Goal: Information Seeking & Learning: Learn about a topic

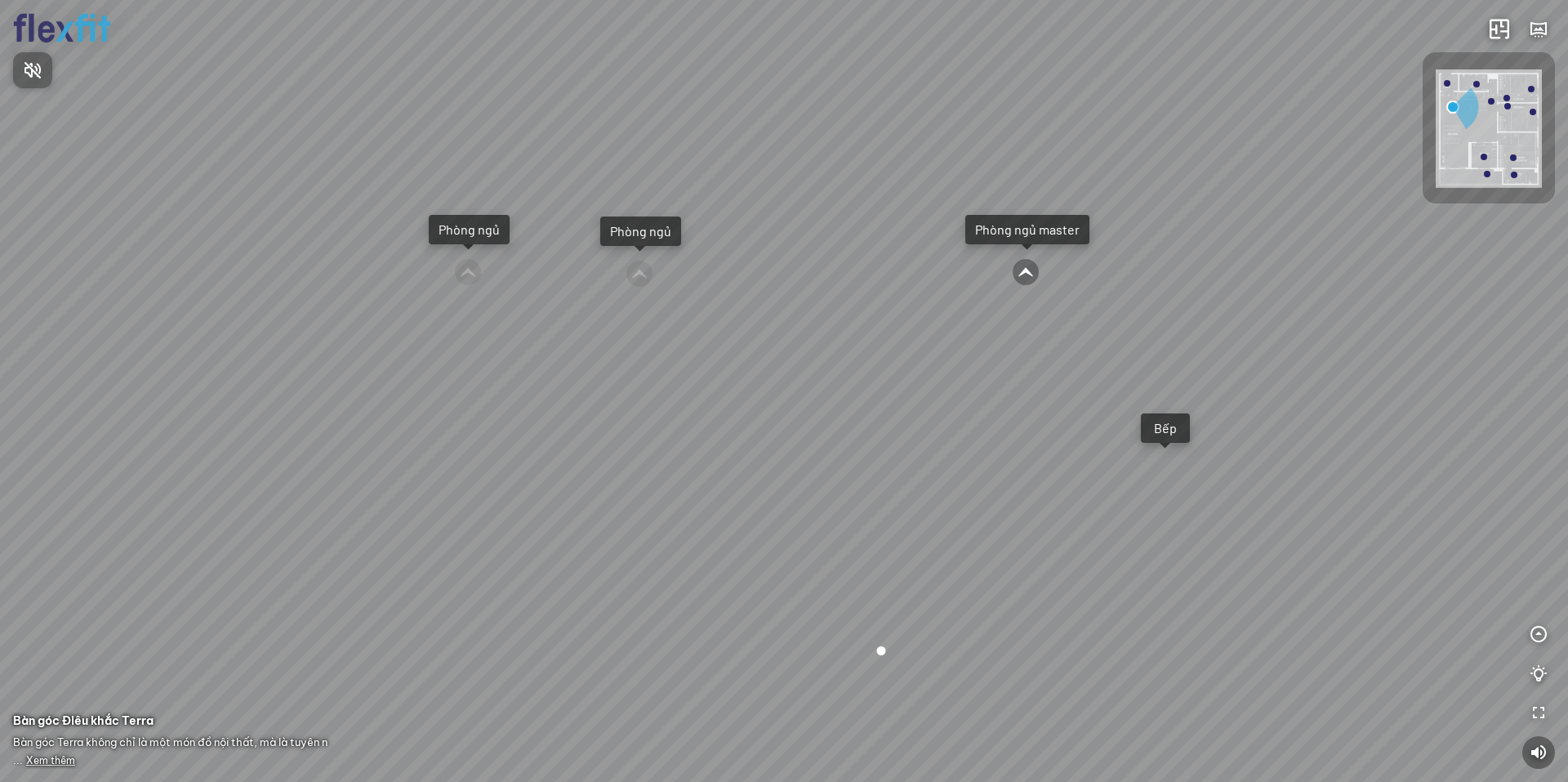
drag, startPoint x: 670, startPoint y: 470, endPoint x: 1013, endPoint y: 445, distance: 343.9
click at [1010, 444] on div at bounding box center [784, 391] width 1568 height 782
drag, startPoint x: 764, startPoint y: 440, endPoint x: 881, endPoint y: 451, distance: 117.5
click at [808, 442] on div "Ban công Bếp Phòng ngủ master Phòng ngủ Phòng ngủ" at bounding box center [784, 391] width 1568 height 782
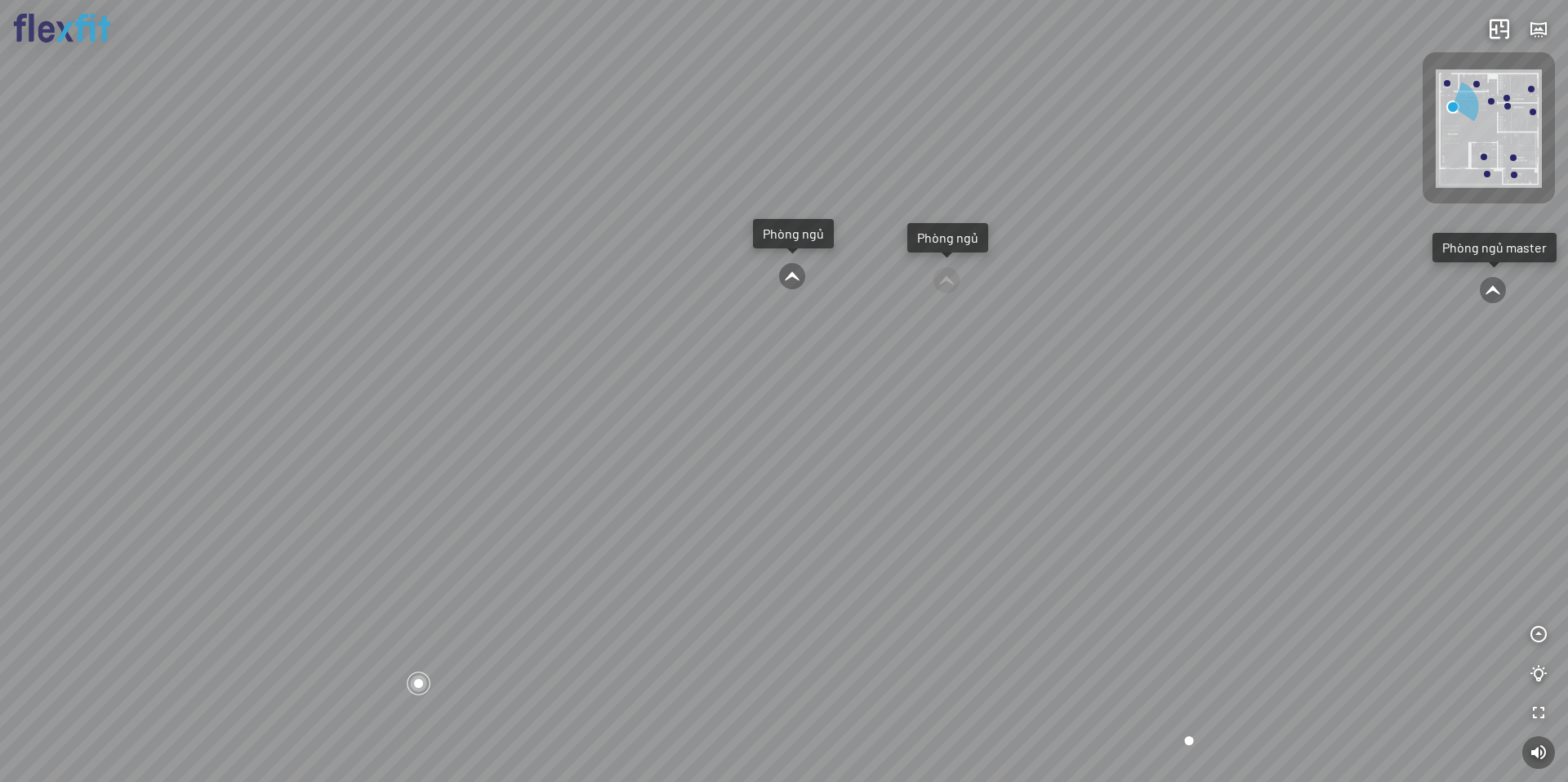
drag, startPoint x: 565, startPoint y: 475, endPoint x: 855, endPoint y: 453, distance: 290.8
click at [814, 451] on div "Ban công Bếp Phòng ngủ master Phòng ngủ Phòng ngủ" at bounding box center [784, 391] width 1568 height 782
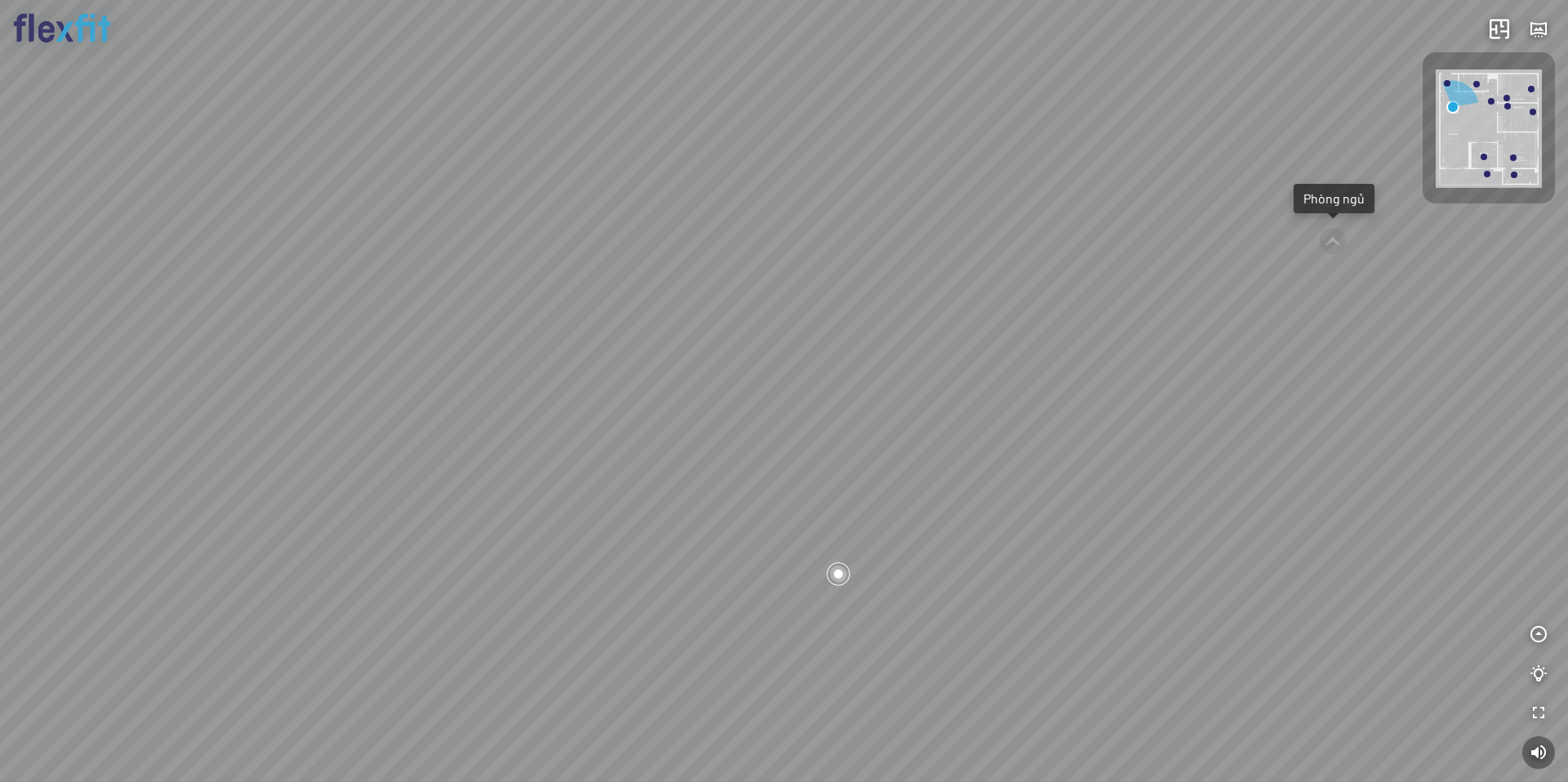
drag, startPoint x: 457, startPoint y: 476, endPoint x: 752, endPoint y: 449, distance: 296.2
click at [715, 437] on div "Ban công Bếp Phòng ngủ master Phòng ngủ Phòng ngủ" at bounding box center [784, 391] width 1568 height 782
click at [545, 490] on div "Ban công Bếp Phòng ngủ master Phòng ngủ Phòng ngủ" at bounding box center [784, 391] width 1568 height 782
drag, startPoint x: 711, startPoint y: 471, endPoint x: 550, endPoint y: 429, distance: 166.4
click at [542, 433] on div "Ban công Bếp Phòng ngủ master Phòng ngủ Phòng ngủ" at bounding box center [784, 391] width 1568 height 782
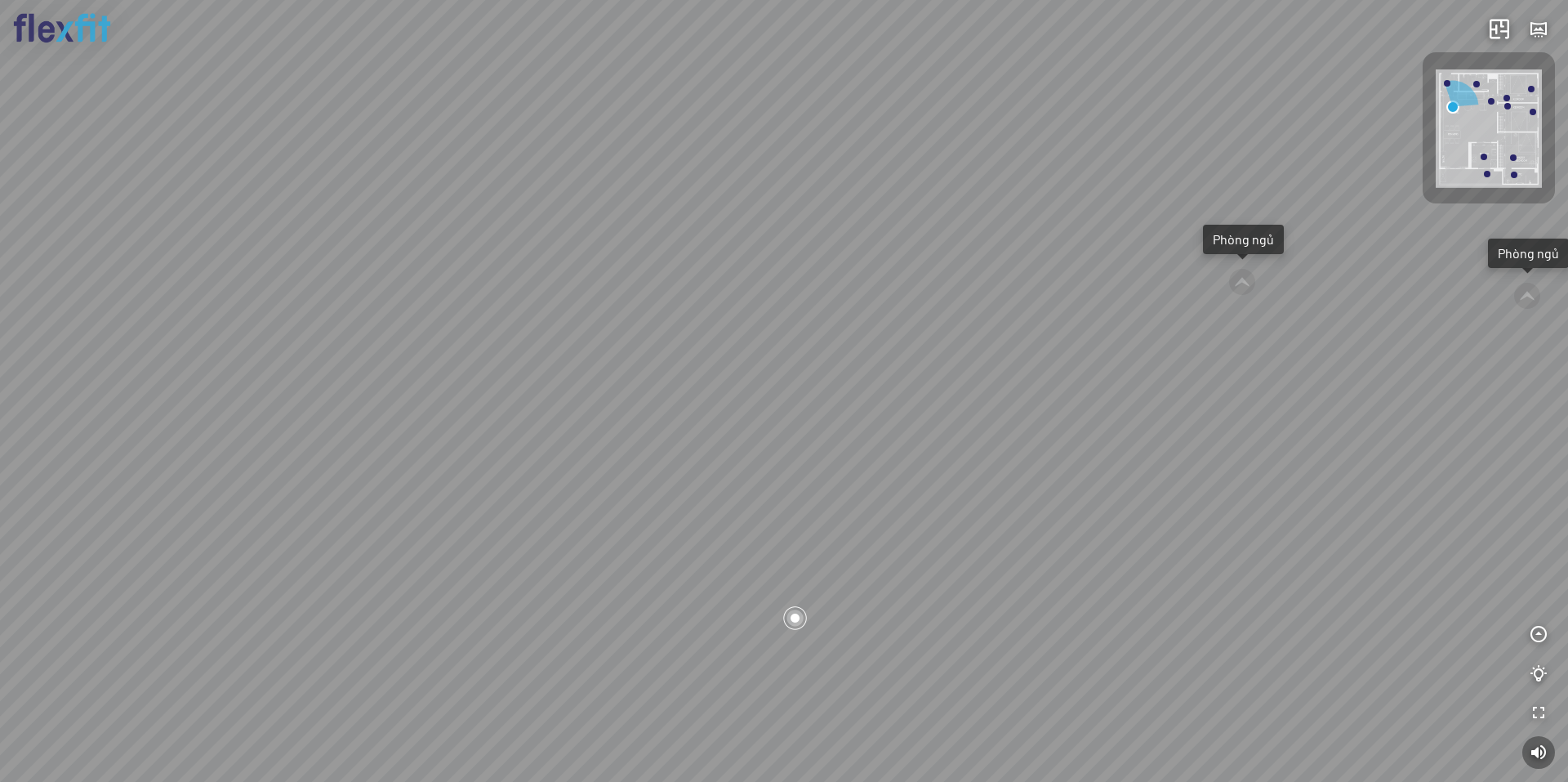
drag, startPoint x: 765, startPoint y: 492, endPoint x: 499, endPoint y: 425, distance: 274.3
click at [518, 429] on div "Ban công Bếp Phòng ngủ master Phòng ngủ Phòng ngủ" at bounding box center [784, 391] width 1568 height 782
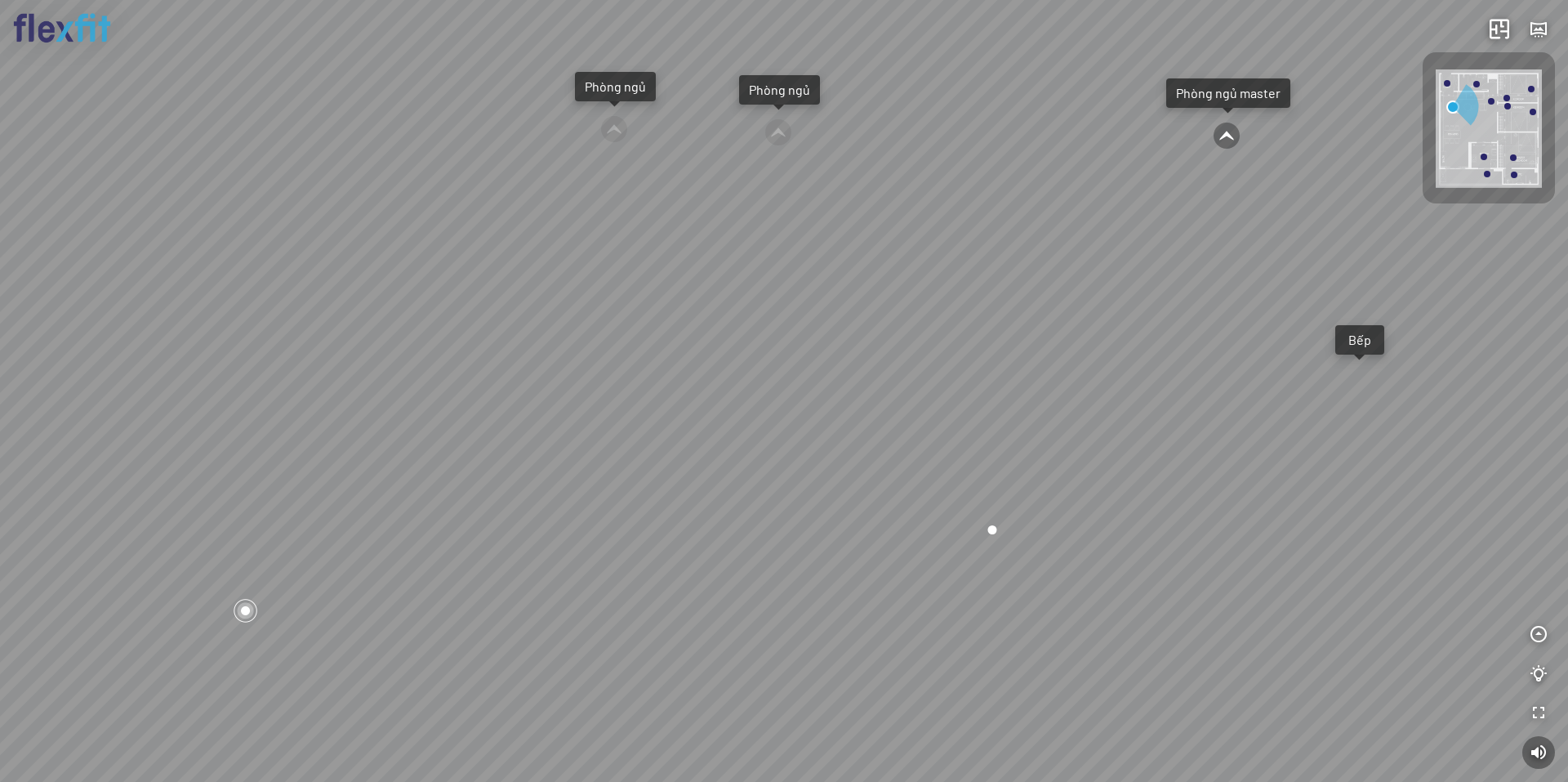
drag, startPoint x: 784, startPoint y: 425, endPoint x: 814, endPoint y: 487, distance: 68.9
click at [808, 486] on div "Ban công Bếp Phòng ngủ master Phòng ngủ Phòng ngủ" at bounding box center [784, 391] width 1568 height 782
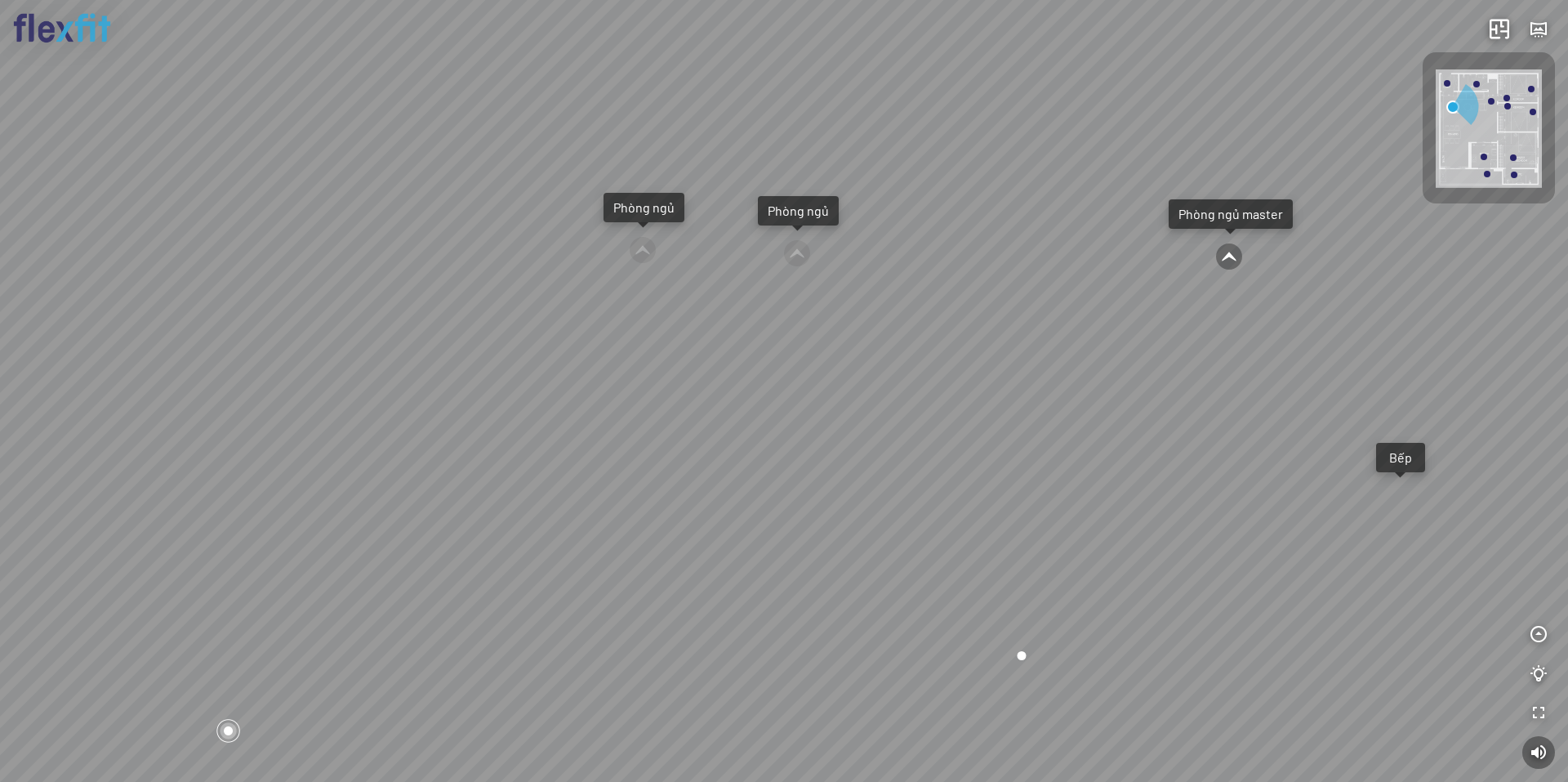
drag, startPoint x: 824, startPoint y: 438, endPoint x: 705, endPoint y: 413, distance: 121.6
click at [683, 407] on div "Ban công Bếp Phòng ngủ master Phòng ngủ Phòng ngủ" at bounding box center [784, 391] width 1568 height 782
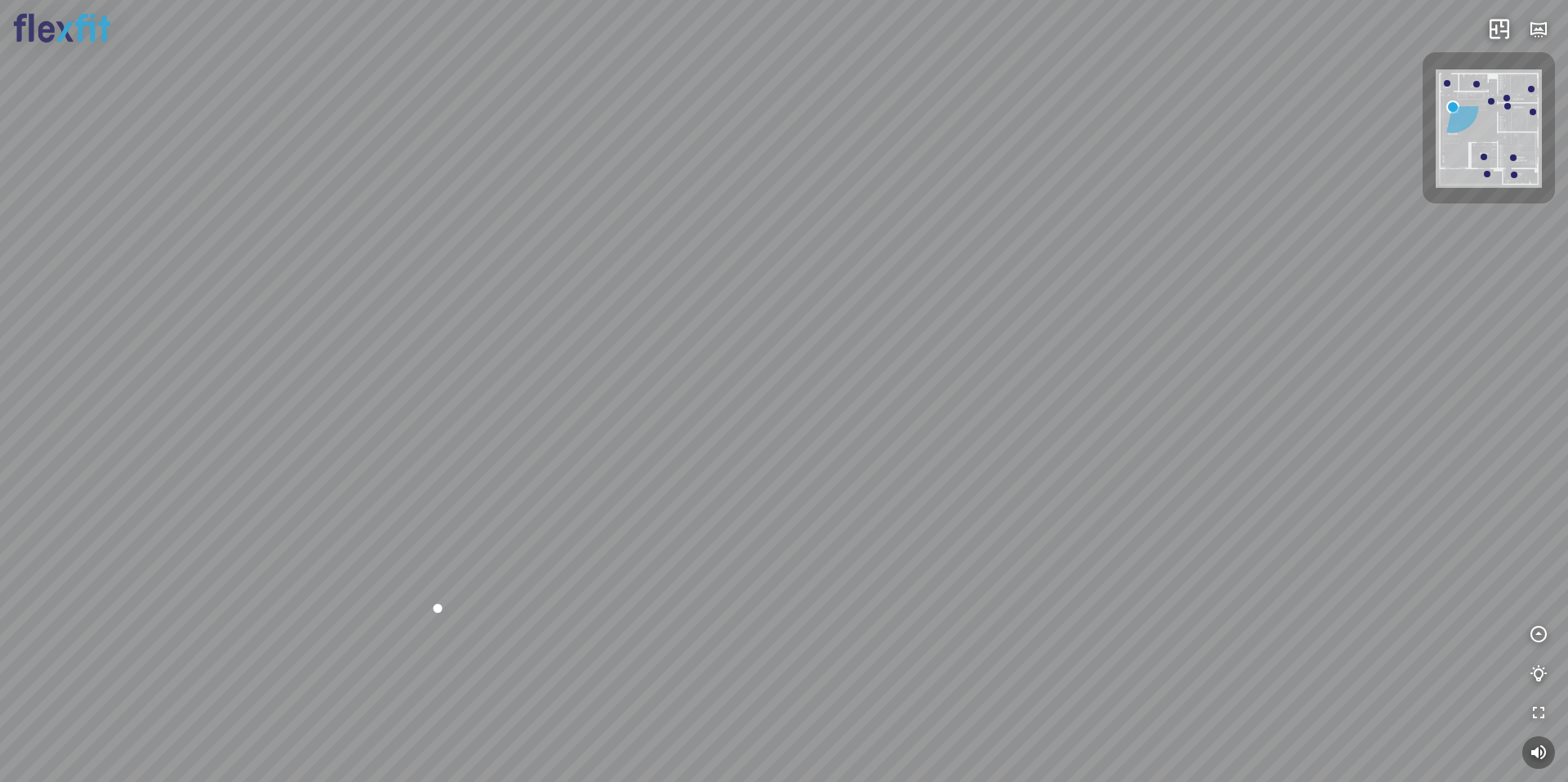
drag, startPoint x: 1070, startPoint y: 448, endPoint x: 727, endPoint y: 451, distance: 343.0
click at [727, 451] on div "Ban công Bếp Phòng ngủ master Phòng ngủ Phòng ngủ" at bounding box center [784, 391] width 1568 height 782
drag, startPoint x: 585, startPoint y: 349, endPoint x: 1102, endPoint y: 319, distance: 517.9
click at [1102, 319] on div "Ban công Bếp Phòng ngủ master Phòng ngủ Phòng ngủ" at bounding box center [784, 391] width 1568 height 782
drag, startPoint x: 1140, startPoint y: 349, endPoint x: 695, endPoint y: 319, distance: 446.0
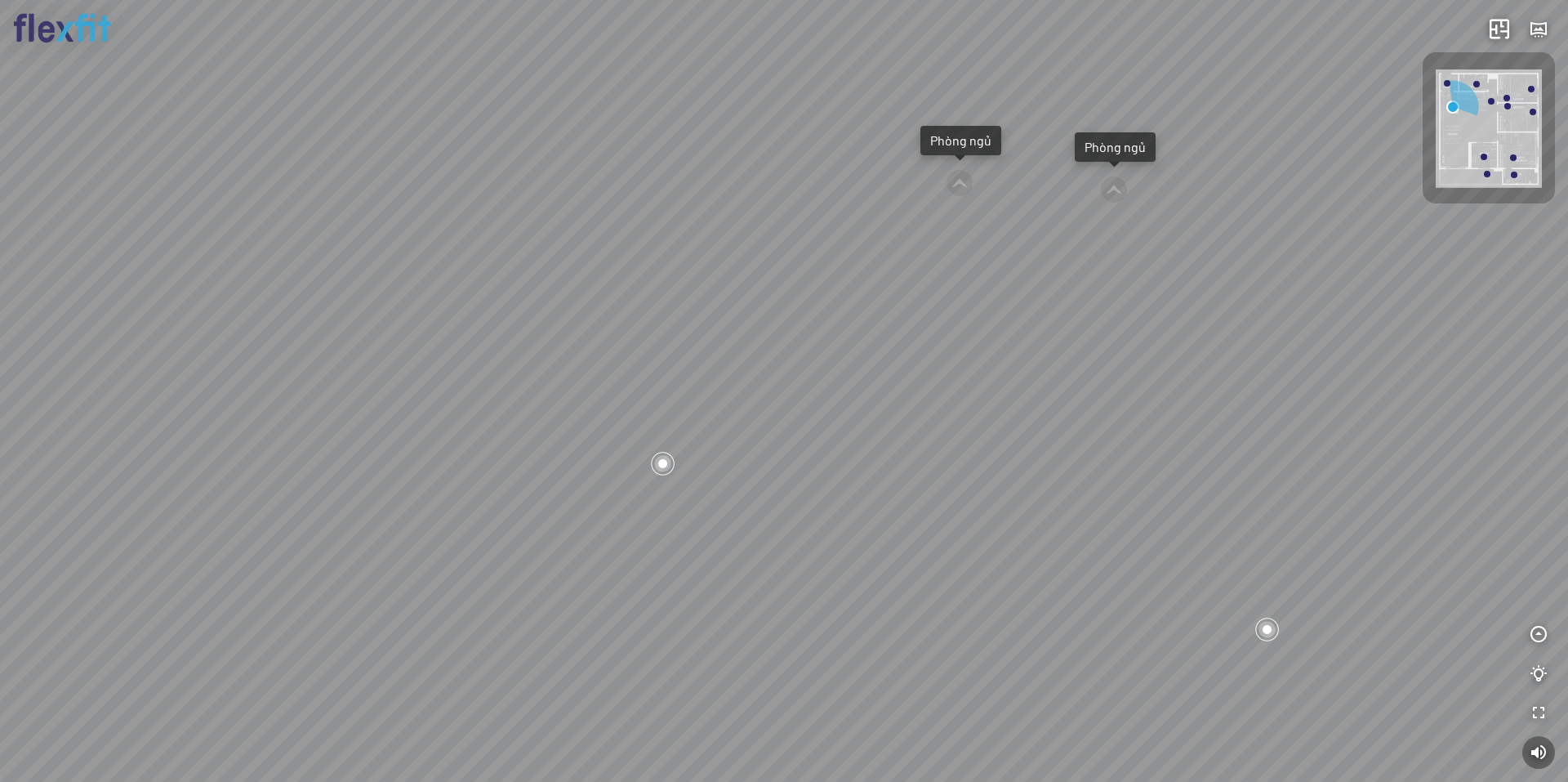
click at [701, 309] on div "Ban công Bếp Phòng ngủ master Phòng ngủ Phòng ngủ" at bounding box center [784, 391] width 1568 height 782
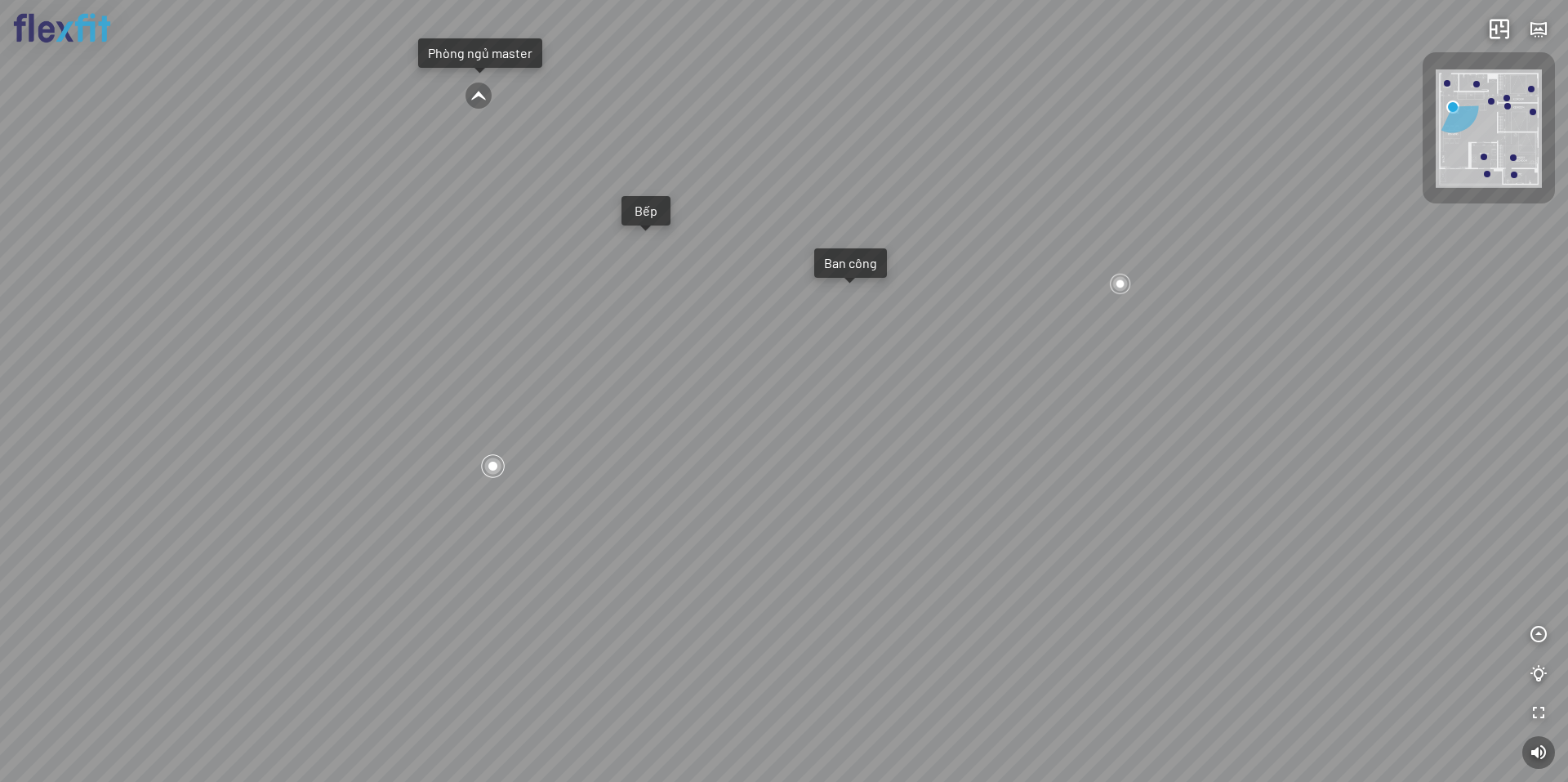
click at [665, 193] on div "Ban công Bếp Phòng ngủ master Phòng ngủ Phòng ngủ" at bounding box center [784, 391] width 1568 height 782
click at [643, 207] on div "Bếp" at bounding box center [637, 211] width 49 height 30
click at [643, 207] on div "Bếp" at bounding box center [638, 211] width 30 height 16
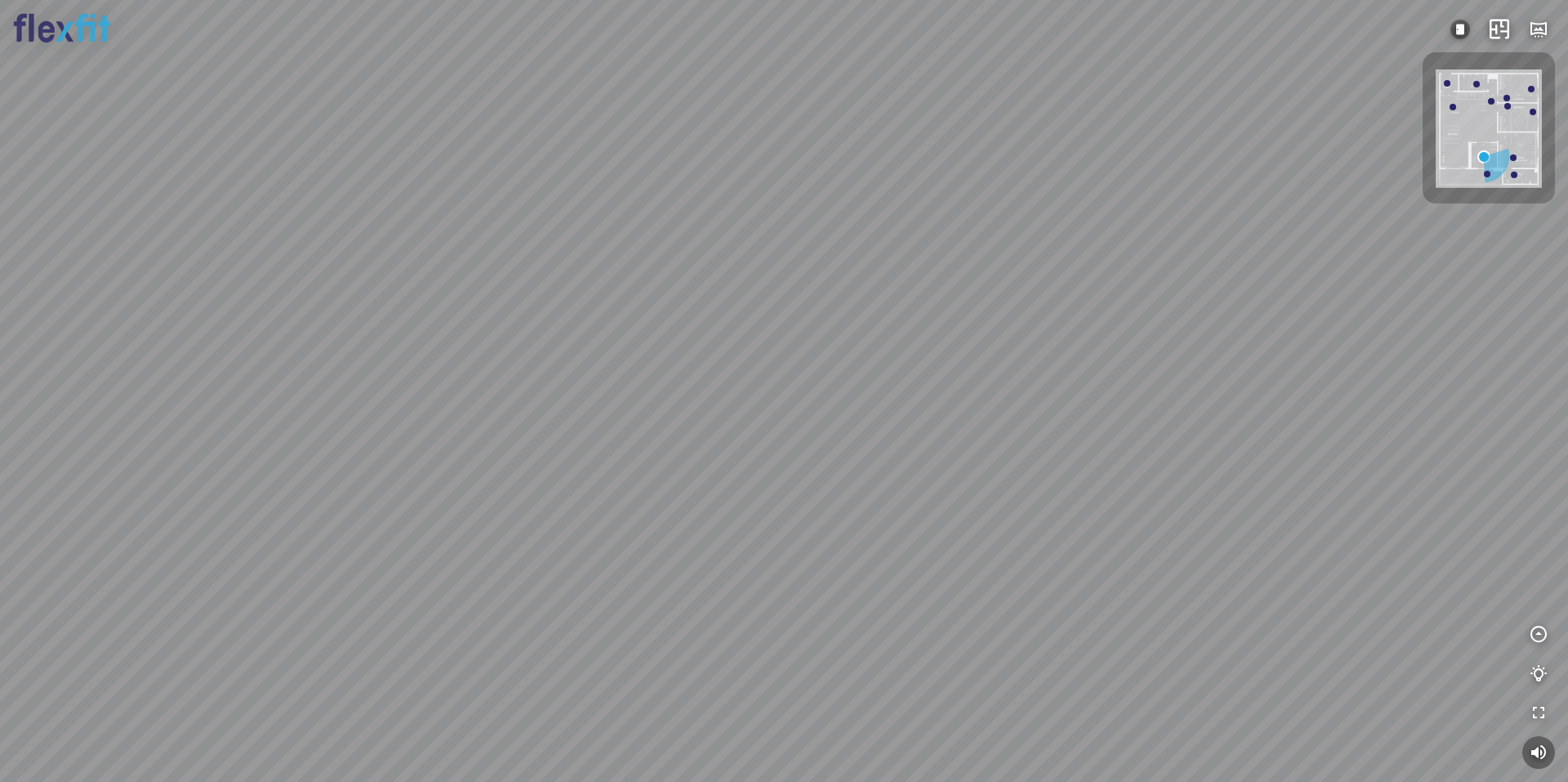
drag, startPoint x: 911, startPoint y: 326, endPoint x: 855, endPoint y: 298, distance: 62.6
click at [861, 303] on div at bounding box center [784, 391] width 1568 height 782
drag, startPoint x: 695, startPoint y: 251, endPoint x: 777, endPoint y: 318, distance: 105.9
click at [938, 387] on div at bounding box center [784, 391] width 1568 height 782
drag, startPoint x: 804, startPoint y: 365, endPoint x: 803, endPoint y: 354, distance: 11.0
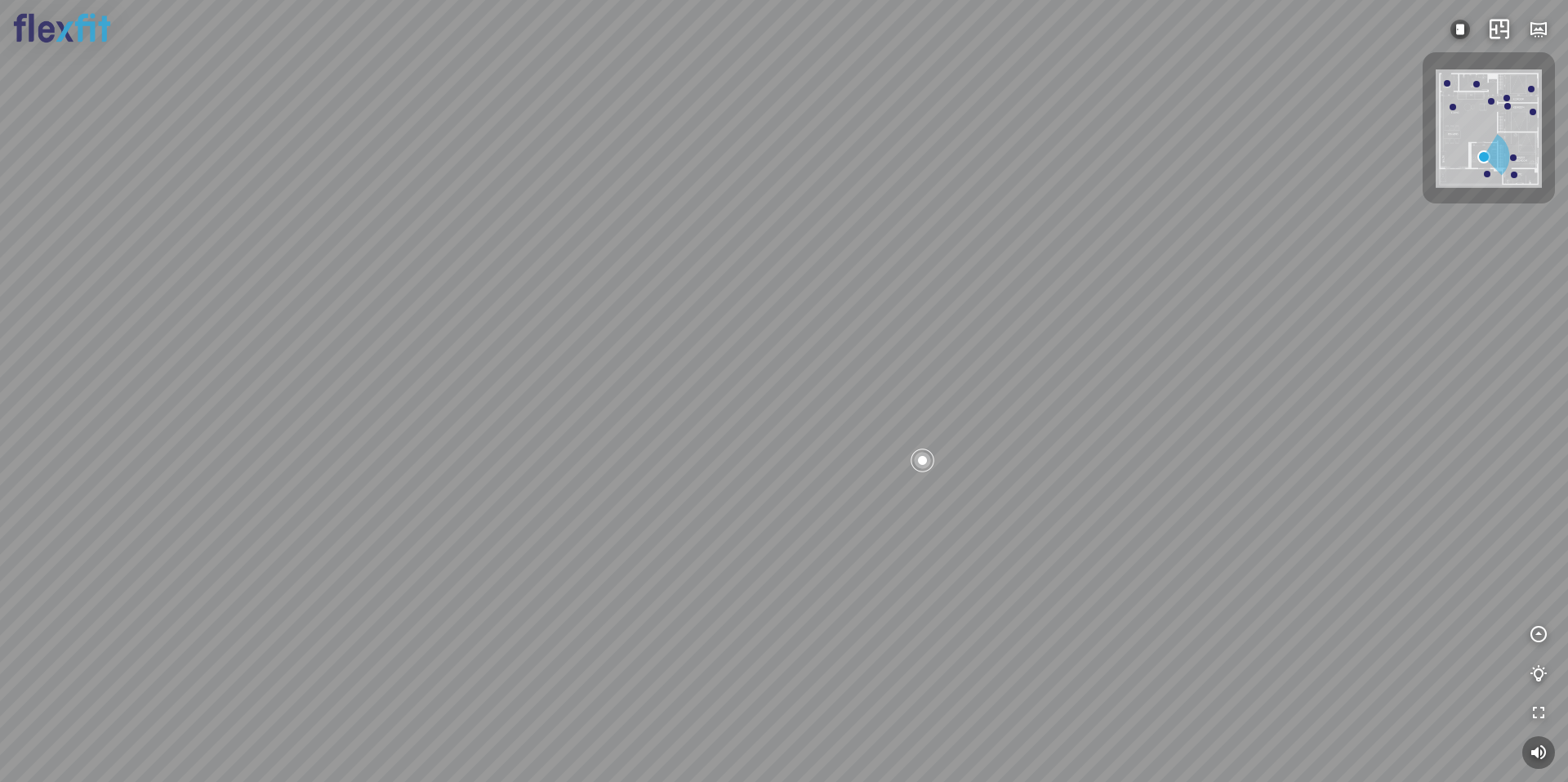
click at [779, 330] on div at bounding box center [784, 391] width 1568 height 782
click at [906, 427] on div at bounding box center [910, 431] width 28 height 28
drag, startPoint x: 954, startPoint y: 416, endPoint x: 905, endPoint y: 348, distance: 83.8
click at [915, 348] on div at bounding box center [784, 391] width 1568 height 782
drag, startPoint x: 826, startPoint y: 366, endPoint x: 668, endPoint y: 319, distance: 164.8
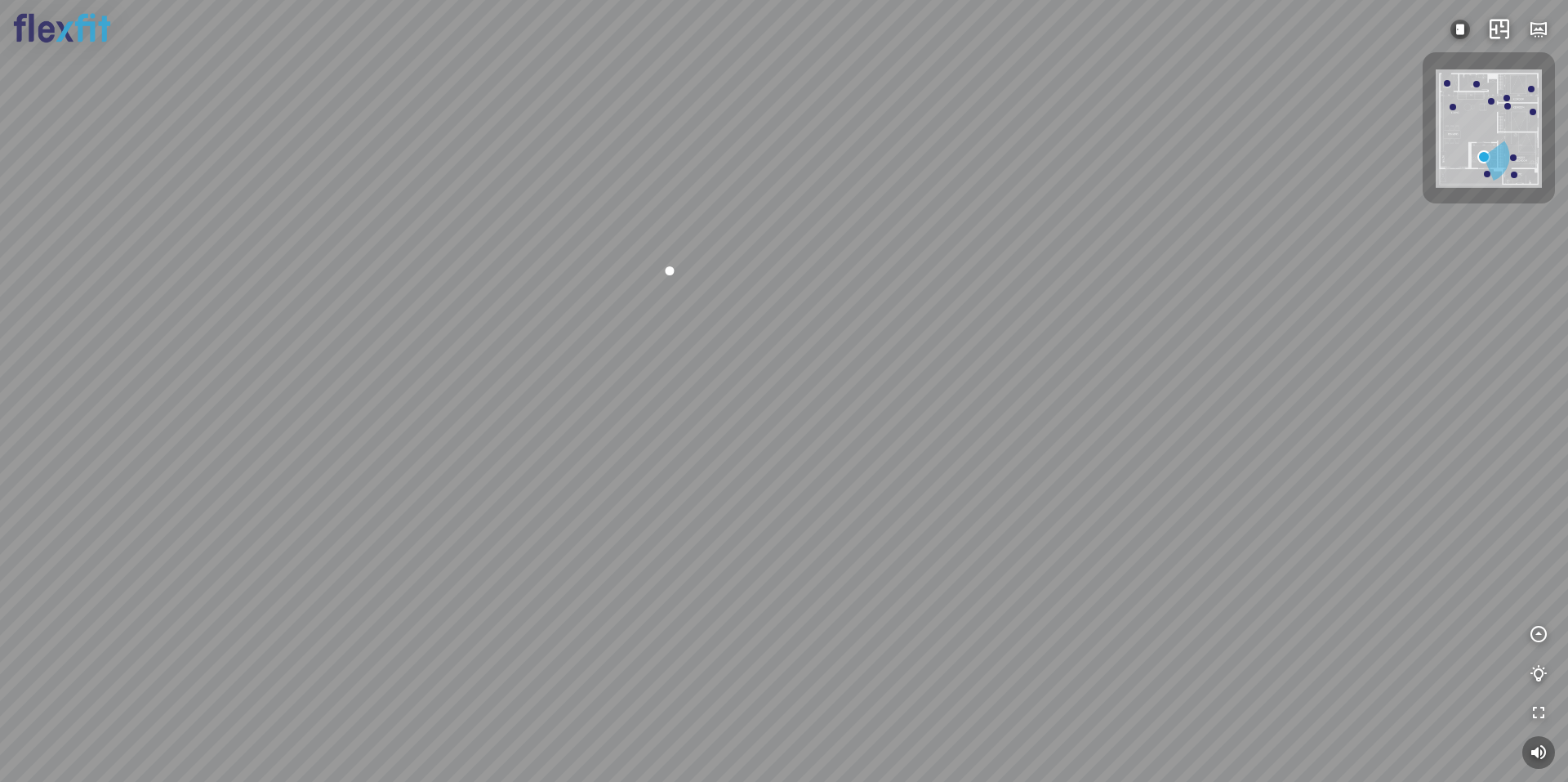
click at [676, 283] on div at bounding box center [784, 391] width 1568 height 782
drag, startPoint x: 692, startPoint y: 414, endPoint x: 385, endPoint y: 246, distance: 350.0
click at [409, 253] on div at bounding box center [784, 391] width 1568 height 782
drag, startPoint x: 846, startPoint y: 340, endPoint x: 408, endPoint y: 363, distance: 438.6
click at [526, 349] on div at bounding box center [784, 391] width 1568 height 782
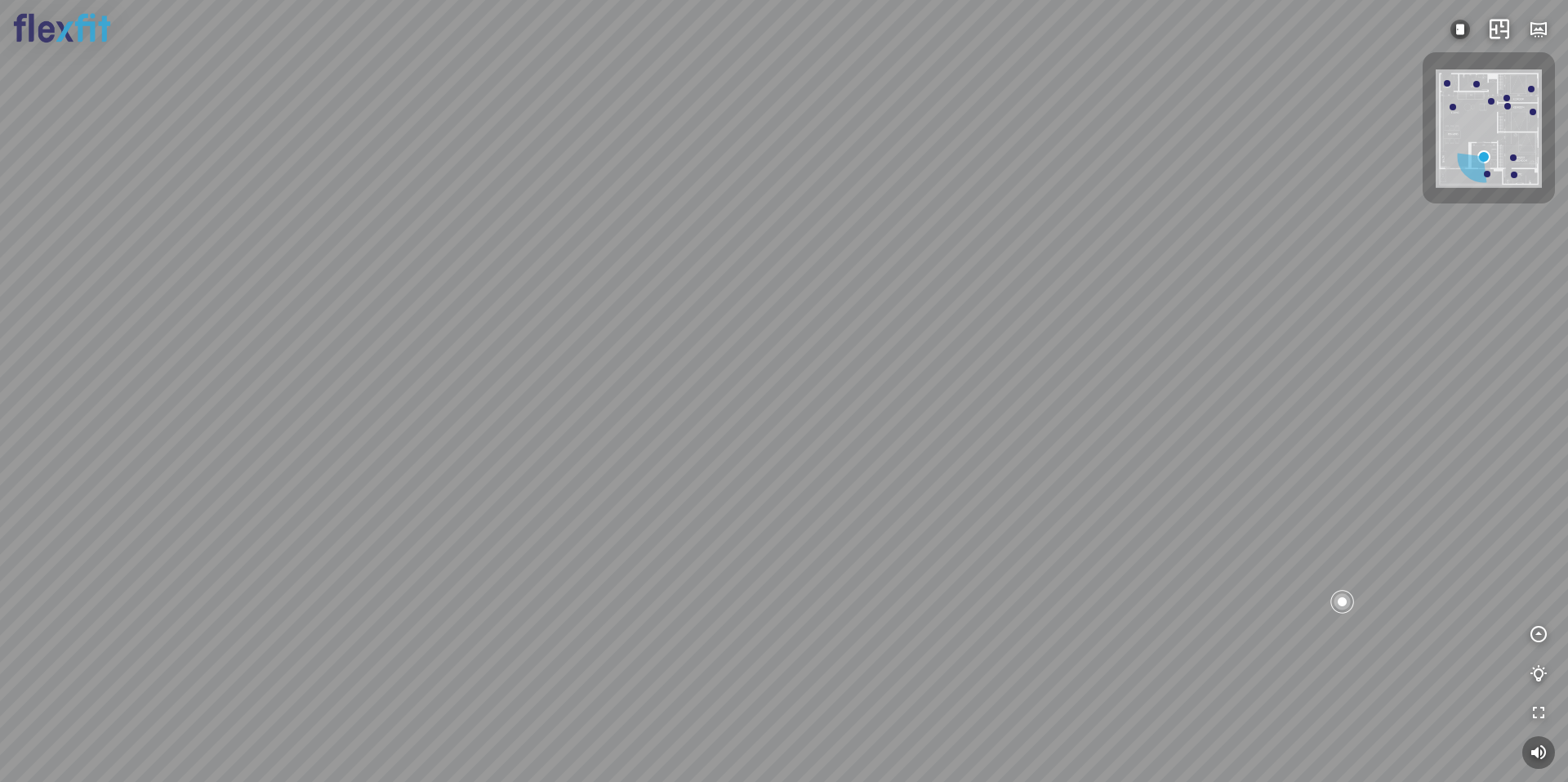
click at [755, 361] on div at bounding box center [784, 391] width 1568 height 782
drag, startPoint x: 889, startPoint y: 314, endPoint x: 728, endPoint y: 389, distance: 177.6
click at [728, 389] on div at bounding box center [784, 391] width 1568 height 782
drag, startPoint x: 744, startPoint y: 367, endPoint x: 848, endPoint y: 343, distance: 106.7
click at [848, 343] on div at bounding box center [784, 391] width 1568 height 782
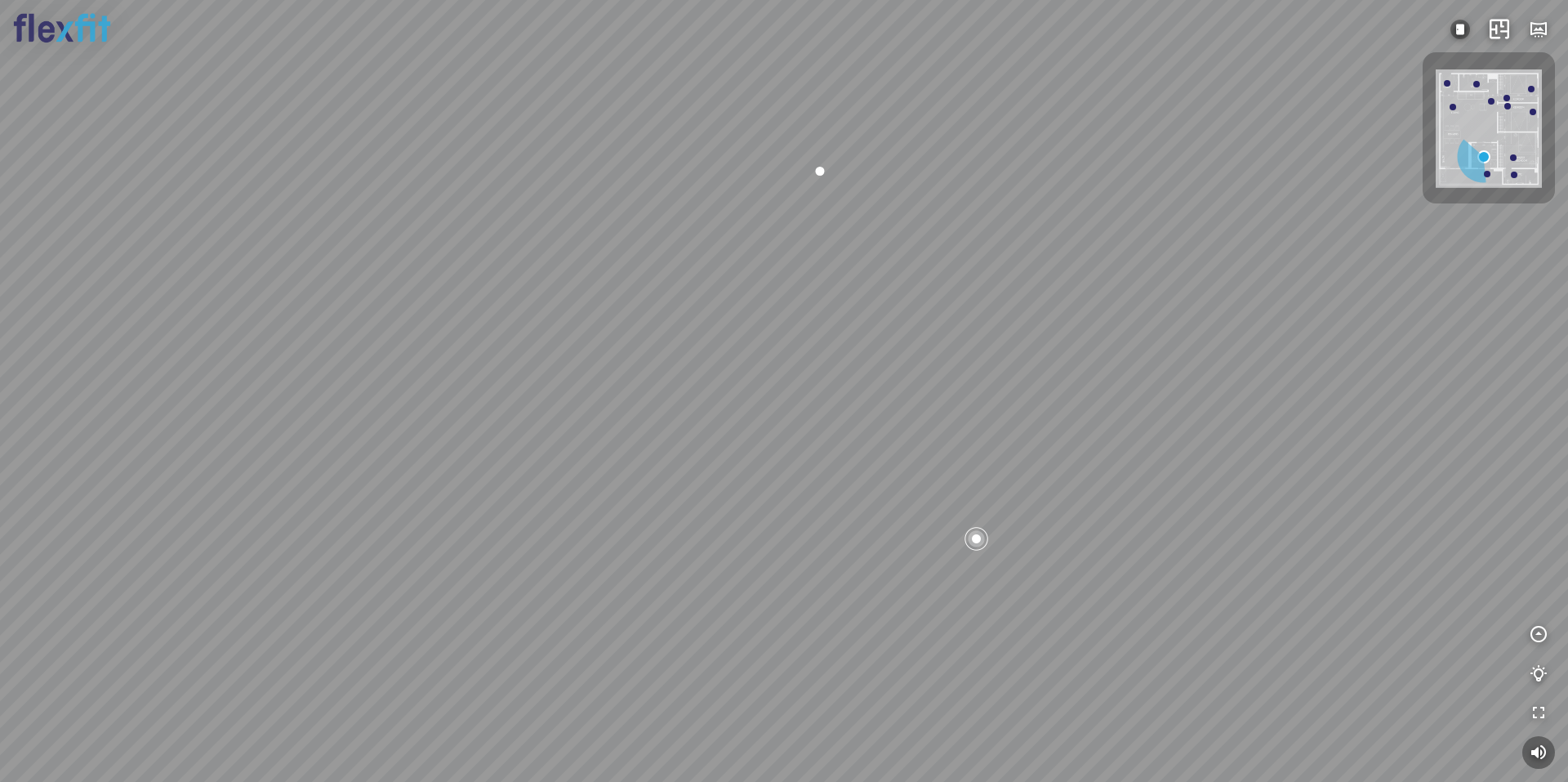
drag, startPoint x: 851, startPoint y: 337, endPoint x: 858, endPoint y: 374, distance: 37.7
click at [858, 374] on div at bounding box center [784, 391] width 1568 height 782
drag, startPoint x: 945, startPoint y: 457, endPoint x: 509, endPoint y: 446, distance: 436.1
click at [533, 447] on div at bounding box center [784, 391] width 1568 height 782
drag, startPoint x: 601, startPoint y: 412, endPoint x: 601, endPoint y: 442, distance: 30.0
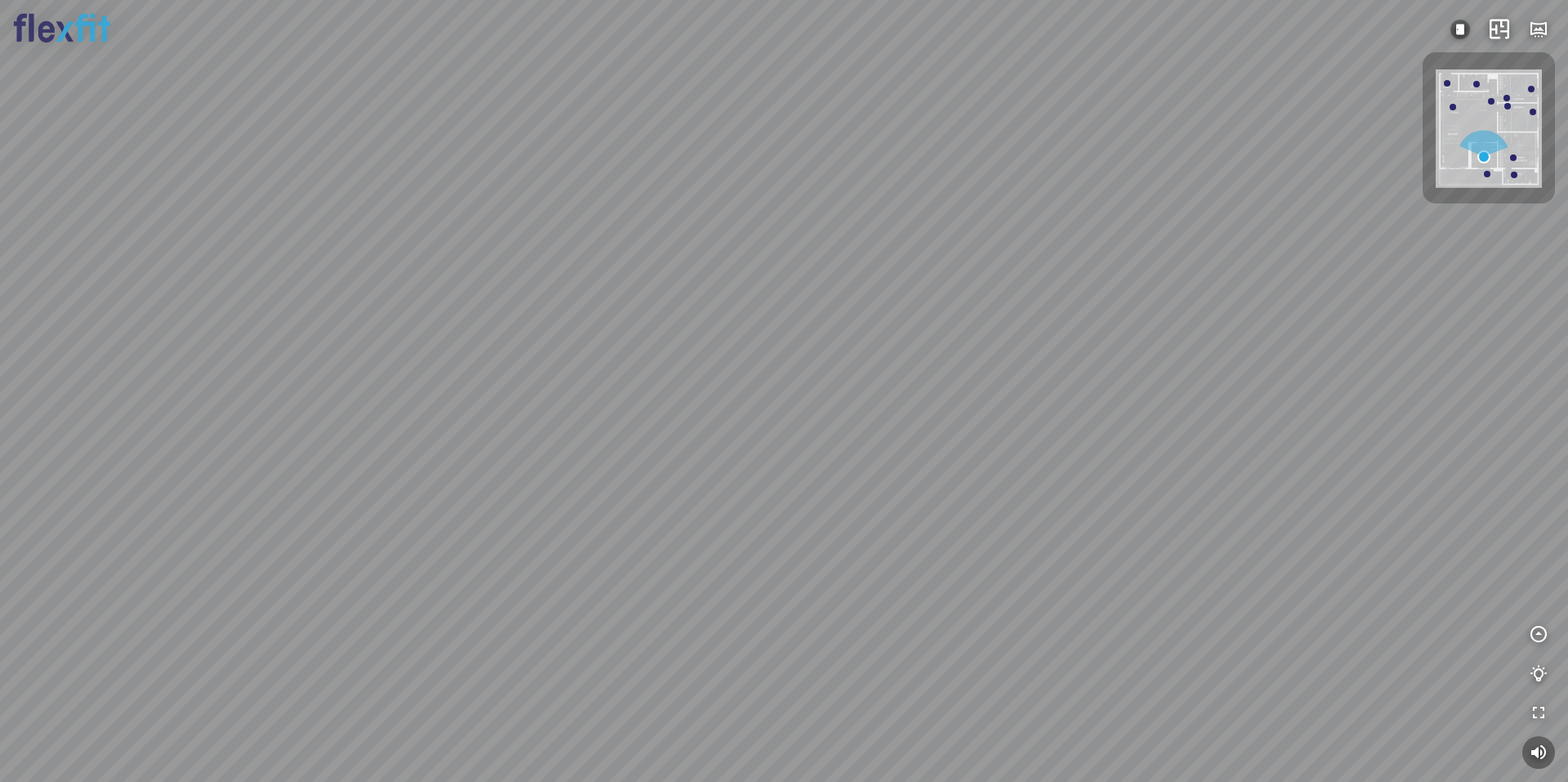
click at [601, 442] on div at bounding box center [784, 391] width 1568 height 782
drag, startPoint x: 740, startPoint y: 447, endPoint x: 799, endPoint y: 458, distance: 60.0
click at [797, 460] on div at bounding box center [784, 391] width 1568 height 782
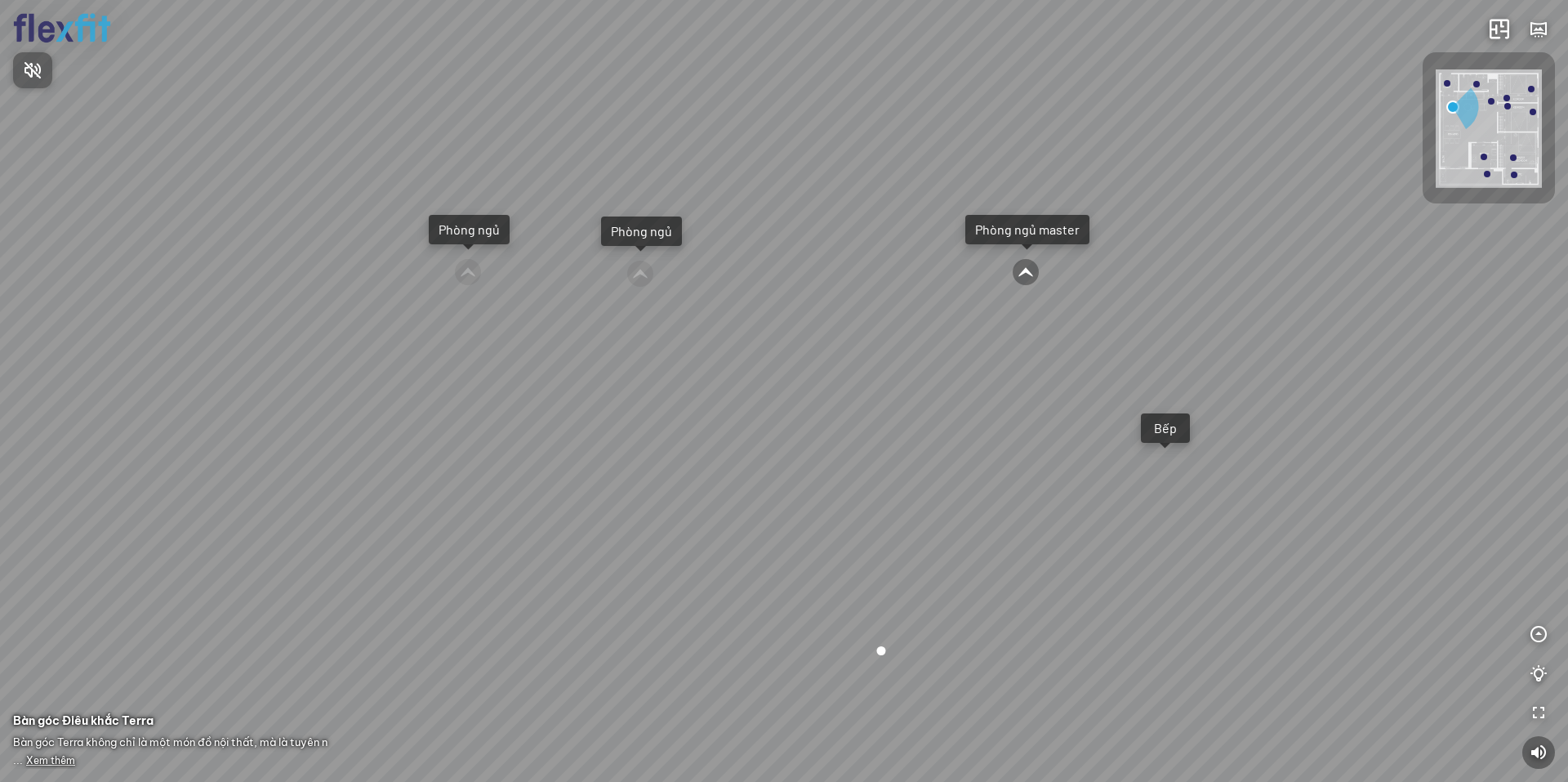
click at [820, 622] on div at bounding box center [784, 391] width 1568 height 782
drag, startPoint x: 427, startPoint y: 596, endPoint x: 972, endPoint y: 619, distance: 545.5
click at [964, 618] on div "Ban công Bếp Phòng ngủ master Phòng ngủ Phòng ngủ" at bounding box center [784, 391] width 1568 height 782
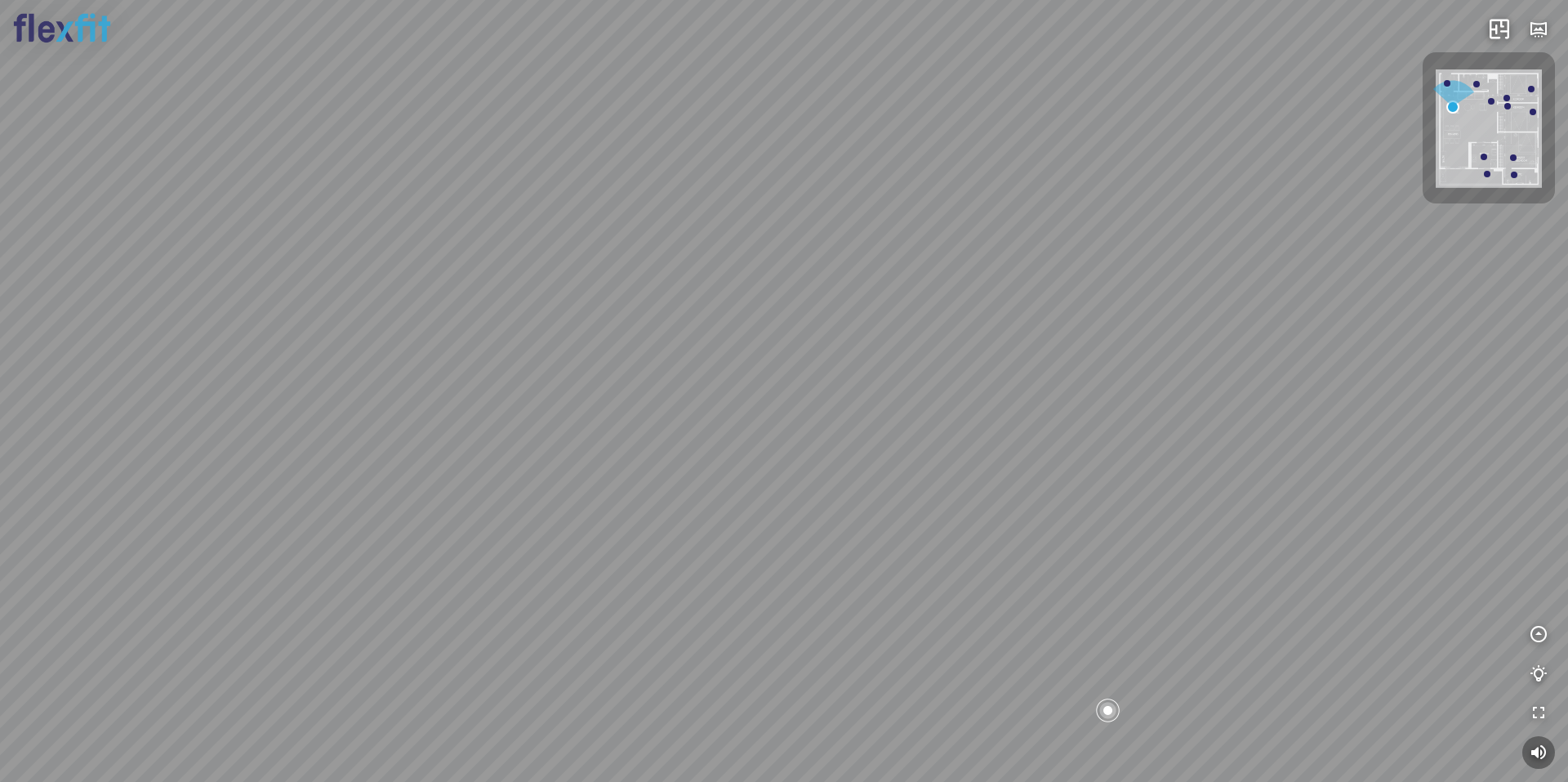
click at [76, 671] on div "Ban công Bếp Phòng ngủ master Phòng ngủ Phòng ngủ" at bounding box center [784, 391] width 1568 height 782
drag, startPoint x: 911, startPoint y: 677, endPoint x: 858, endPoint y: 596, distance: 96.8
click at [850, 561] on div at bounding box center [784, 391] width 1568 height 782
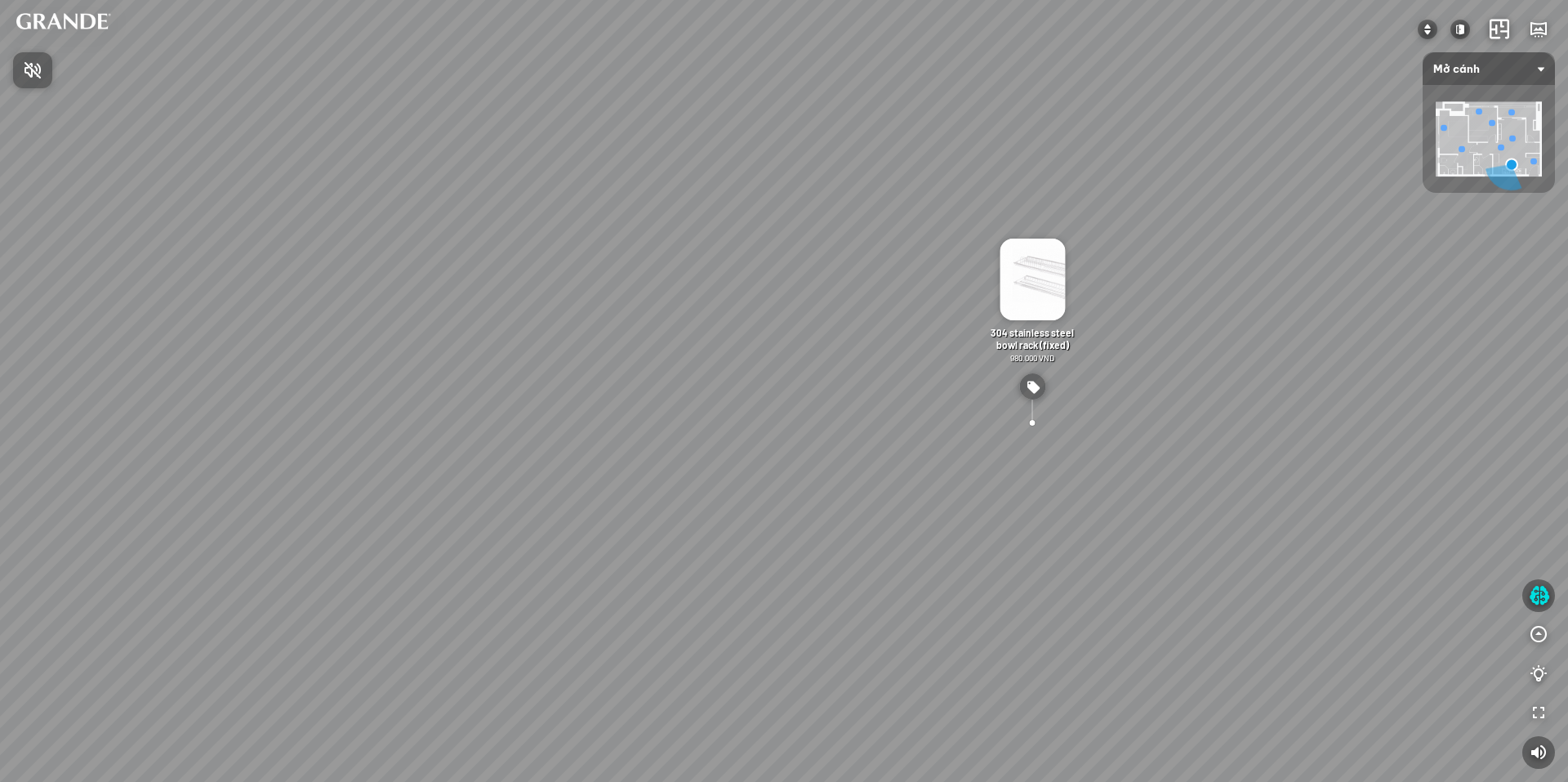
drag, startPoint x: 918, startPoint y: 417, endPoint x: 698, endPoint y: 205, distance: 305.5
click at [745, 255] on div at bounding box center [784, 391] width 1568 height 782
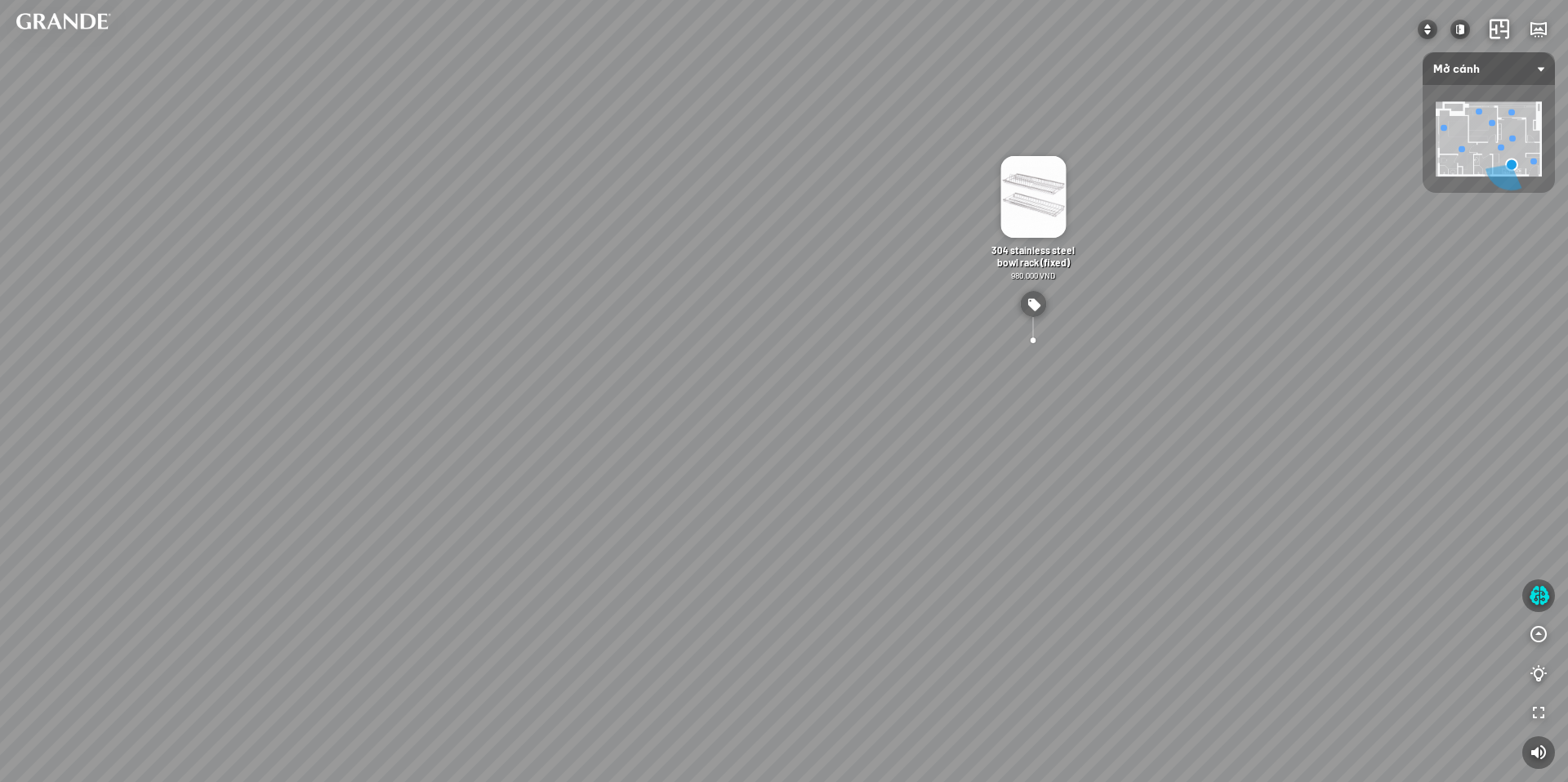
drag, startPoint x: 872, startPoint y: 411, endPoint x: 913, endPoint y: 320, distance: 99.8
click at [906, 268] on div "Minimalist shoe cabinet - Large 4.890.000 VND MDF dining table is moisture-proo…" at bounding box center [784, 391] width 1568 height 782
drag, startPoint x: 901, startPoint y: 425, endPoint x: 975, endPoint y: 333, distance: 118.1
click at [935, 347] on div "Minimalist shoe cabinet - Large 4.890.000 VND MDF dining table is moisture-proo…" at bounding box center [784, 391] width 1568 height 782
drag, startPoint x: 948, startPoint y: 402, endPoint x: 859, endPoint y: 476, distance: 115.7
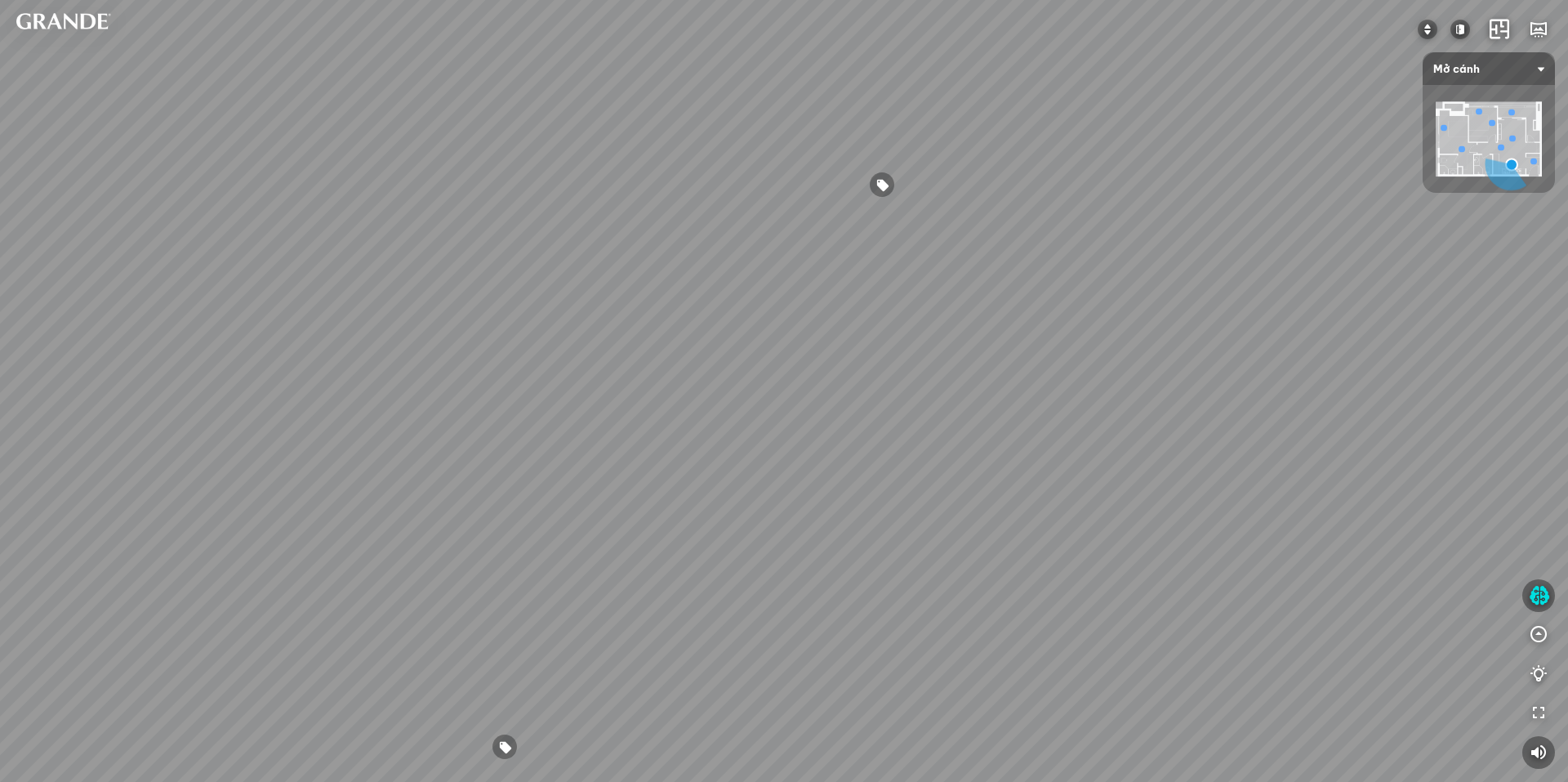
click at [859, 475] on div "Minimalist shoe cabinet - Large 4.890.000 VND MDF dining table is moisture-proo…" at bounding box center [784, 391] width 1568 height 782
drag, startPoint x: 885, startPoint y: 401, endPoint x: 844, endPoint y: 405, distance: 41.2
click at [844, 405] on div "Minimalist shoe cabinet - Large 4.890.000 VND MDF dining table is moisture-proo…" at bounding box center [784, 391] width 1568 height 782
click at [488, 191] on div "Minimalist shoe cabinet - Large 4.890.000 VND MDF dining table is moisture-proo…" at bounding box center [784, 391] width 1568 height 782
drag, startPoint x: 685, startPoint y: 251, endPoint x: 670, endPoint y: 291, distance: 42.7
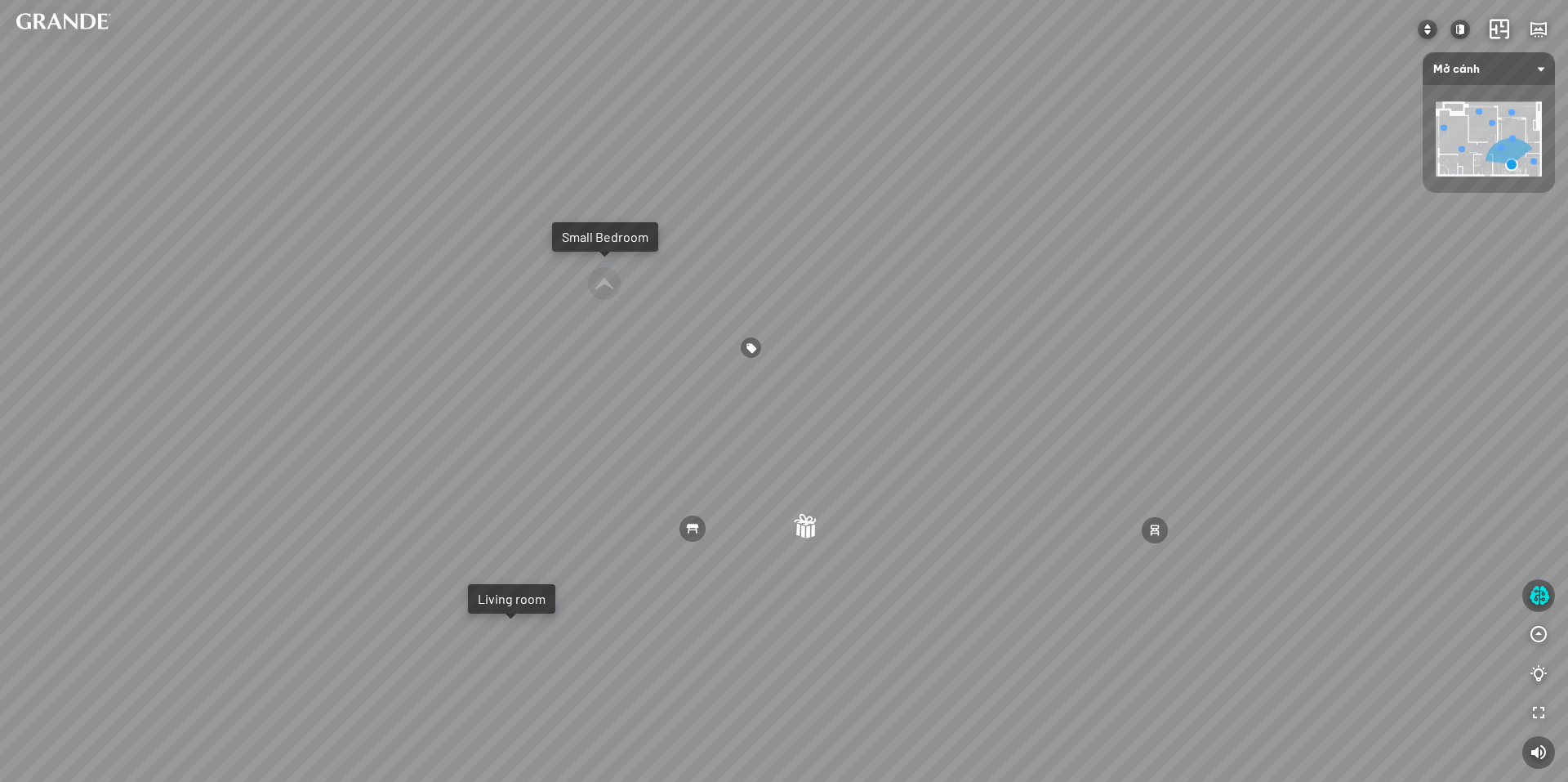
click at [670, 291] on div "Minimalist shoe cabinet - Large 4.890.000 VND MDF dining table is moisture-proo…" at bounding box center [784, 391] width 1568 height 782
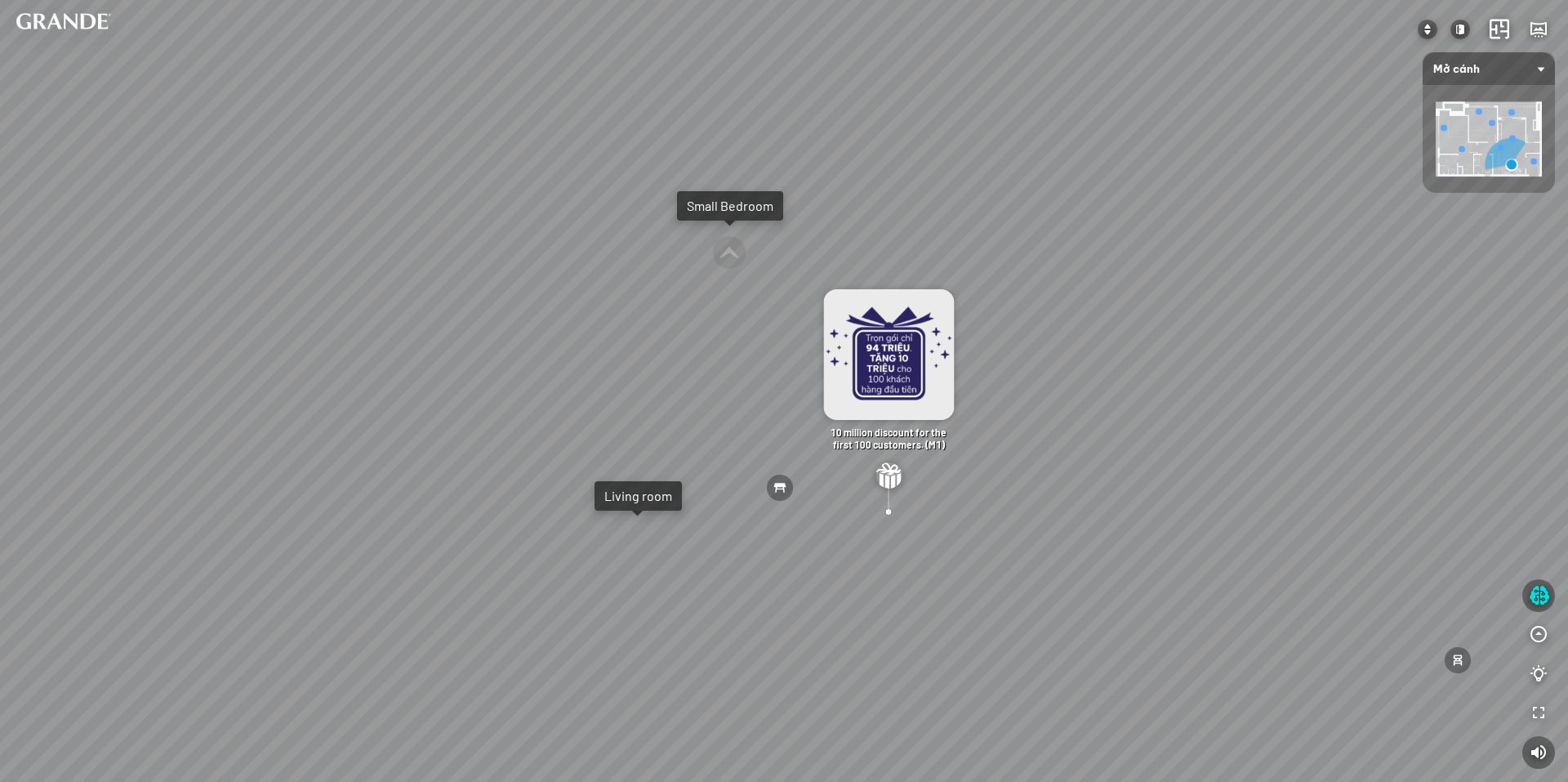
drag, startPoint x: 738, startPoint y: 269, endPoint x: 760, endPoint y: 263, distance: 22.8
click at [760, 263] on div "Minimalist shoe cabinet - Large 4.890.000 VND MDF dining table is moisture-proo…" at bounding box center [784, 391] width 1568 height 782
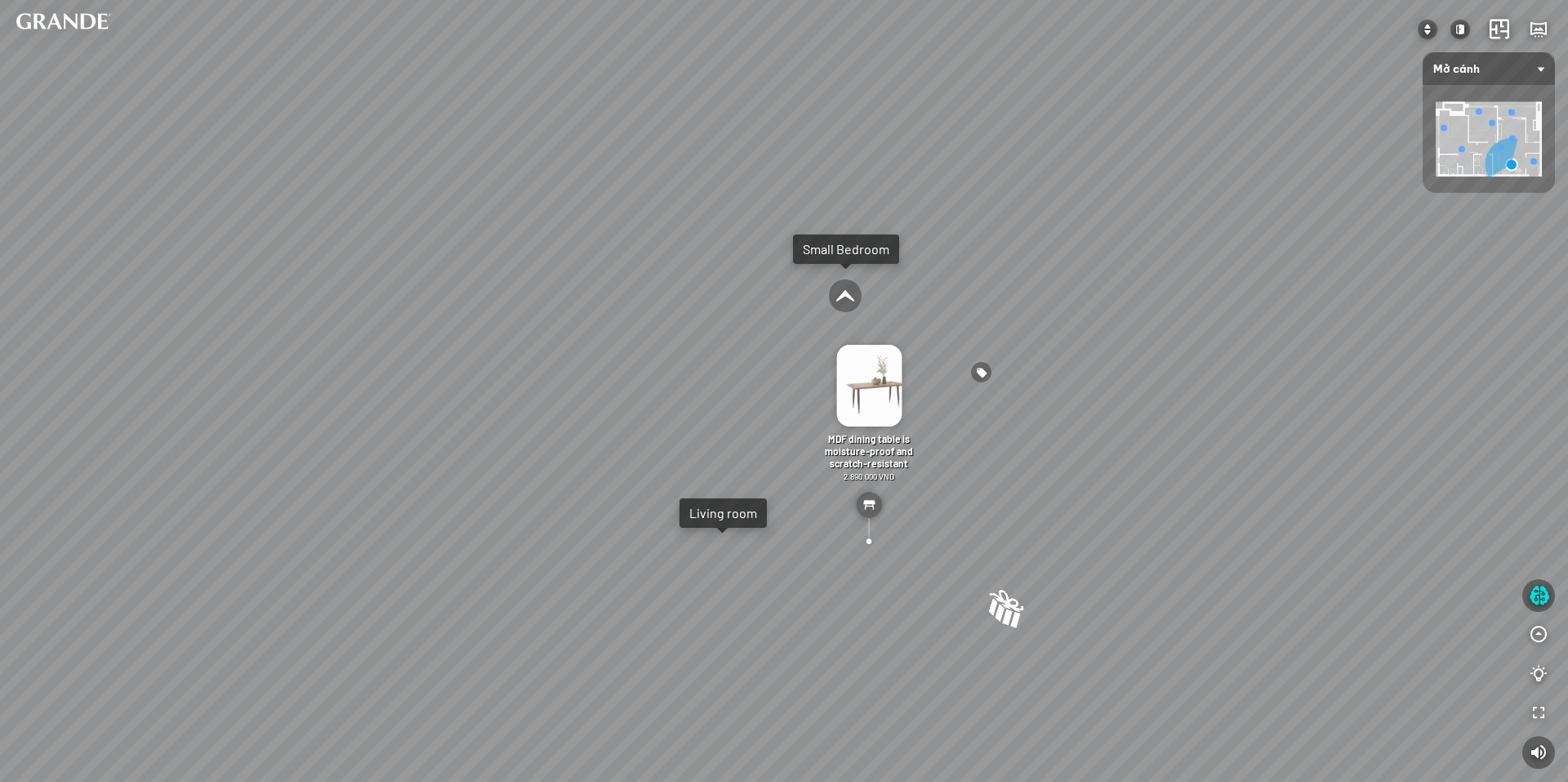
drag, startPoint x: 702, startPoint y: 360, endPoint x: 764, endPoint y: 386, distance: 67.2
click at [764, 386] on div "Minimalist shoe cabinet - Large 4.890.000 VND MDF dining table is moisture-proo…" at bounding box center [784, 391] width 1568 height 782
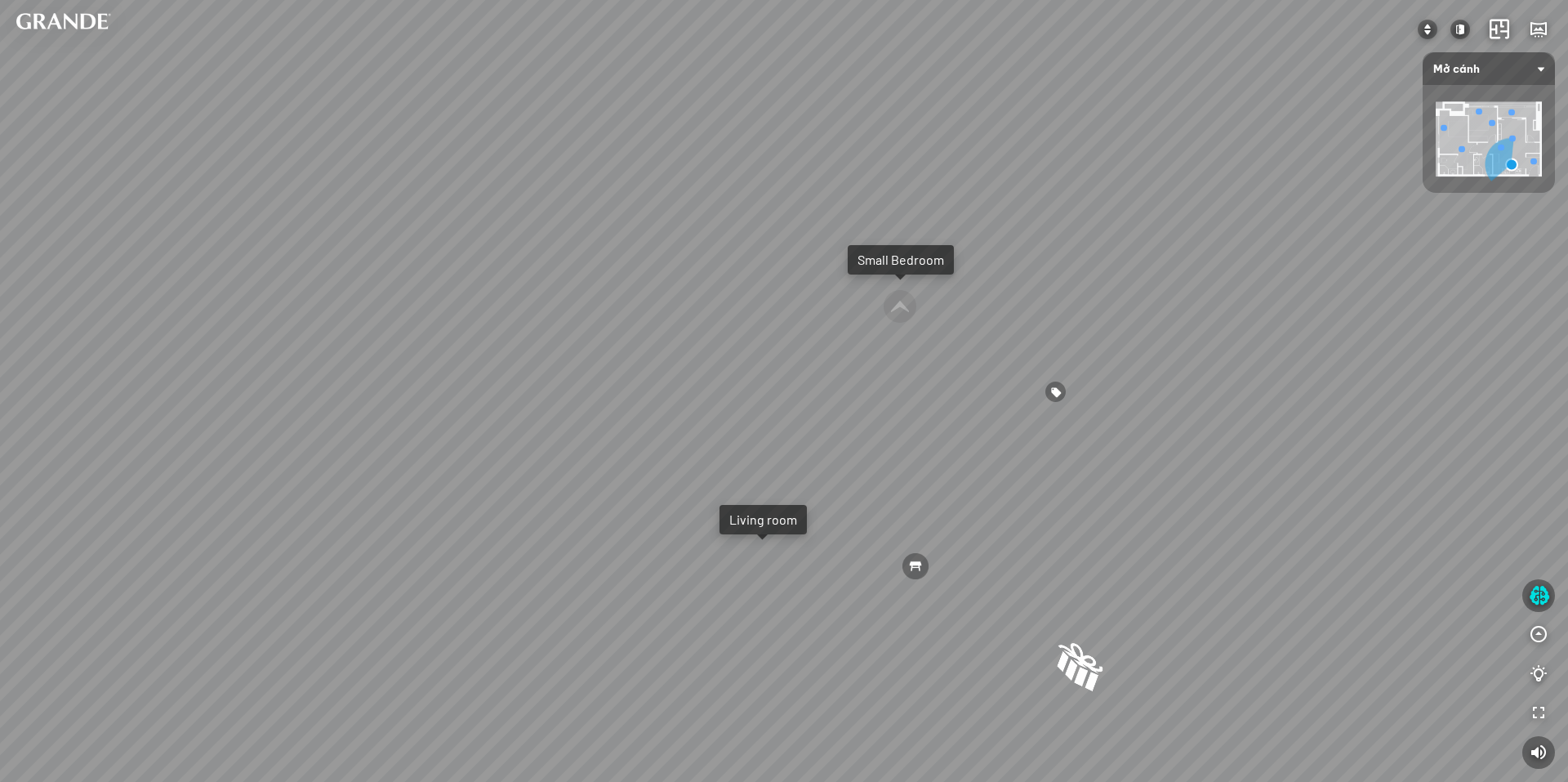
drag, startPoint x: 791, startPoint y: 330, endPoint x: 867, endPoint y: 339, distance: 76.5
click at [861, 339] on div "Minimalist shoe cabinet - Large 4.890.000 VND MDF dining table is moisture-proo…" at bounding box center [784, 391] width 1568 height 782
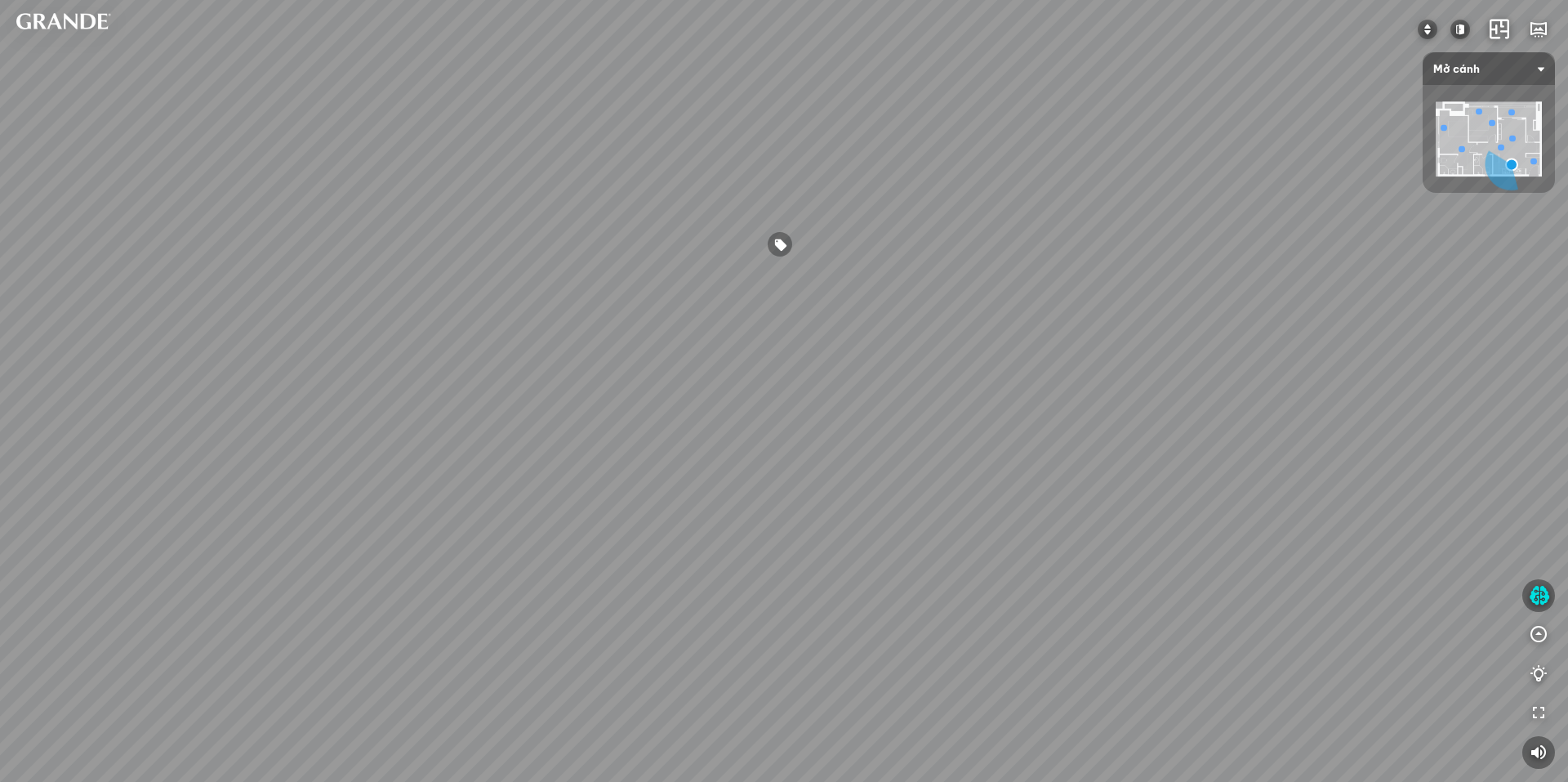
drag, startPoint x: 905, startPoint y: 424, endPoint x: 736, endPoint y: 359, distance: 181.1
click at [746, 360] on div "Minimalist shoe cabinet - Large 4.890.000 VND MDF dining table is moisture-proo…" at bounding box center [784, 391] width 1568 height 782
drag, startPoint x: 787, startPoint y: 384, endPoint x: 883, endPoint y: 443, distance: 112.7
click at [883, 441] on div "Minimalist shoe cabinet - Large 4.890.000 VND MDF dining table is moisture-proo…" at bounding box center [784, 391] width 1568 height 782
drag, startPoint x: 725, startPoint y: 297, endPoint x: 923, endPoint y: 349, distance: 204.7
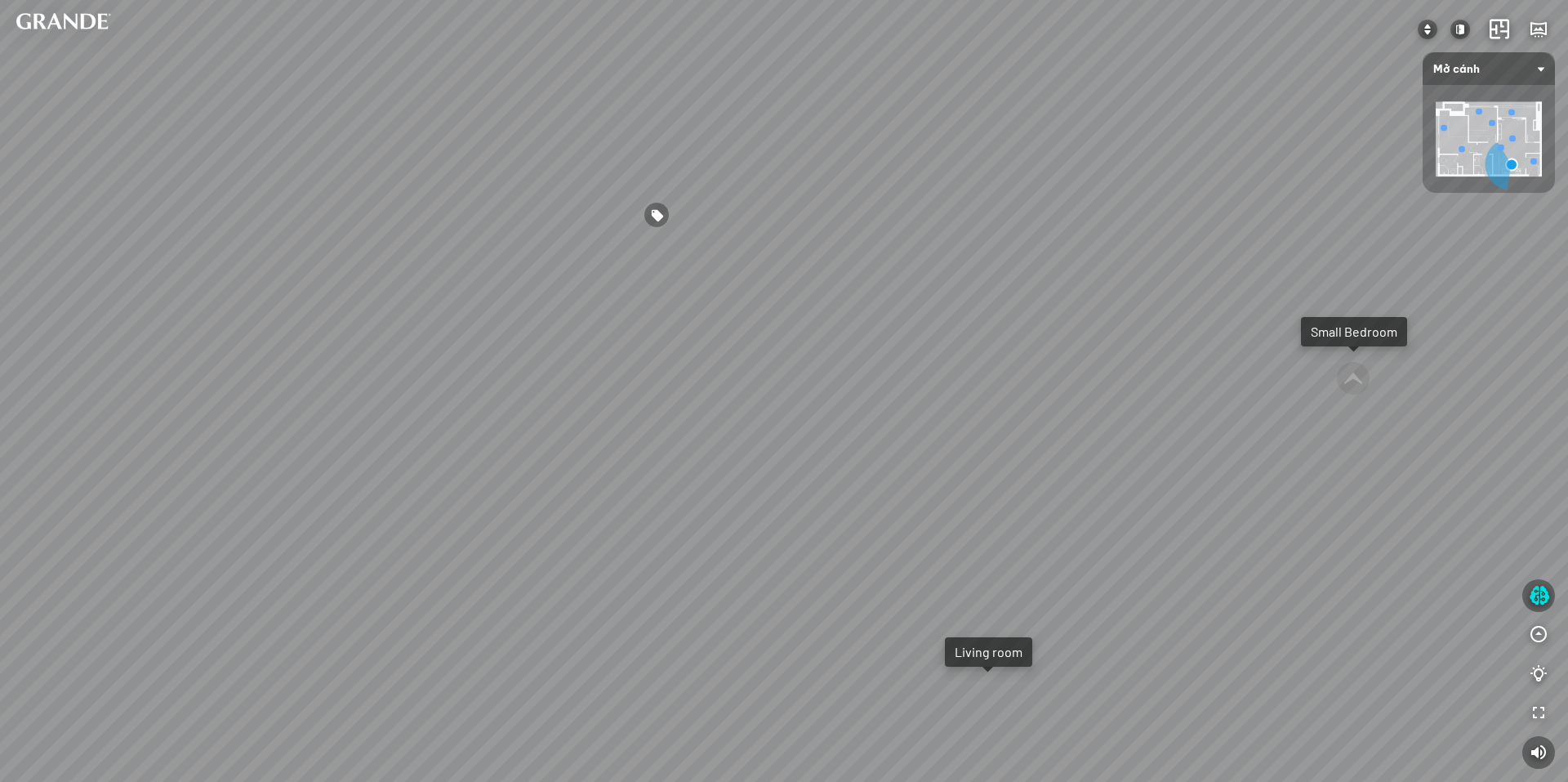
click at [898, 349] on div "Minimalist shoe cabinet - Large 4.890.000 VND MDF dining table is moisture-proo…" at bounding box center [784, 391] width 1568 height 782
drag, startPoint x: 851, startPoint y: 324, endPoint x: 828, endPoint y: 326, distance: 23.1
click at [840, 330] on div "Minimalist shoe cabinet - Large 4.890.000 VND MDF dining table is moisture-proo…" at bounding box center [784, 391] width 1568 height 782
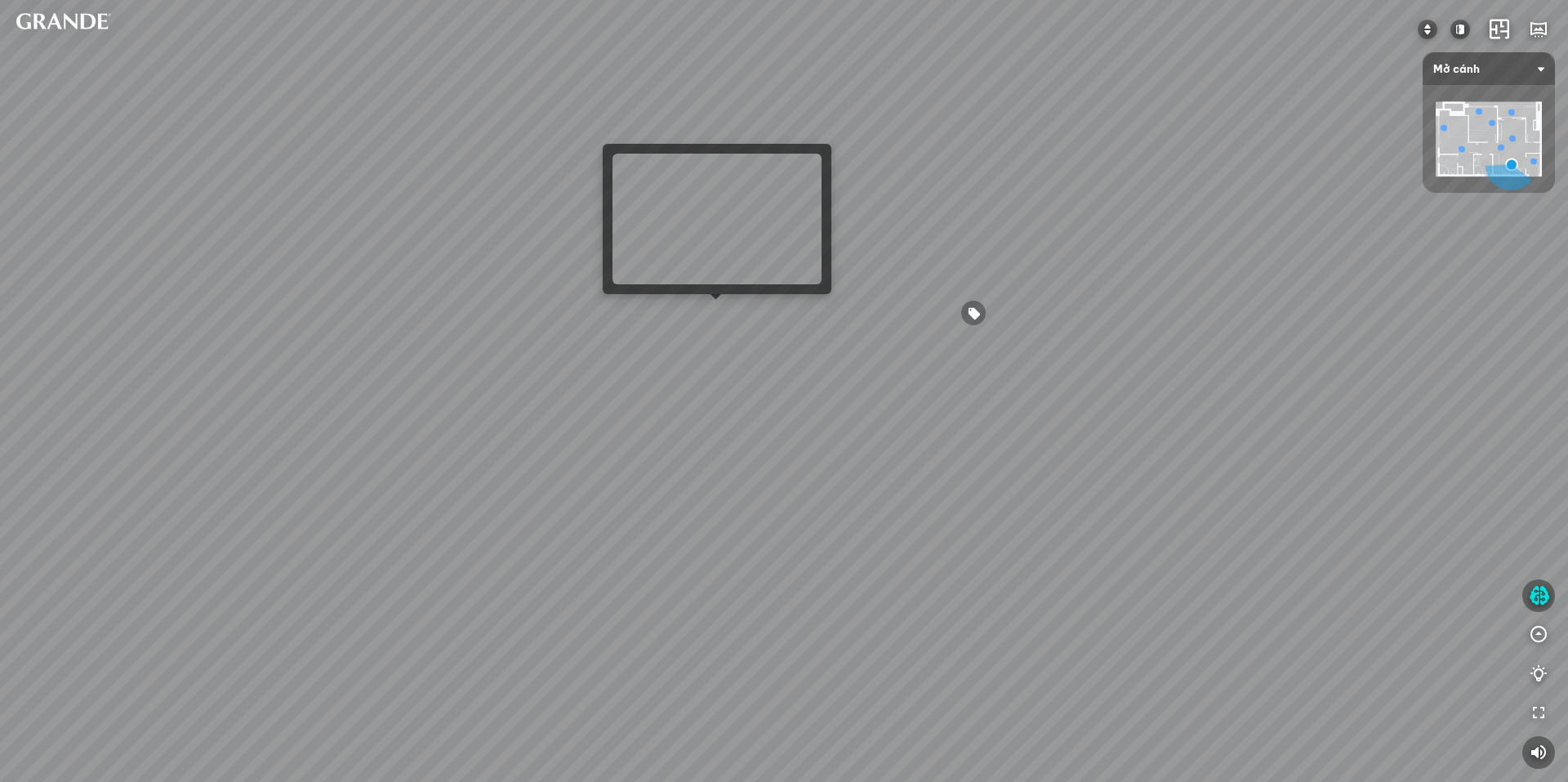
click at [722, 312] on div "Minimalist shoe cabinet - Large 4.890.000 VND MDF dining table is moisture-proo…" at bounding box center [784, 391] width 1568 height 782
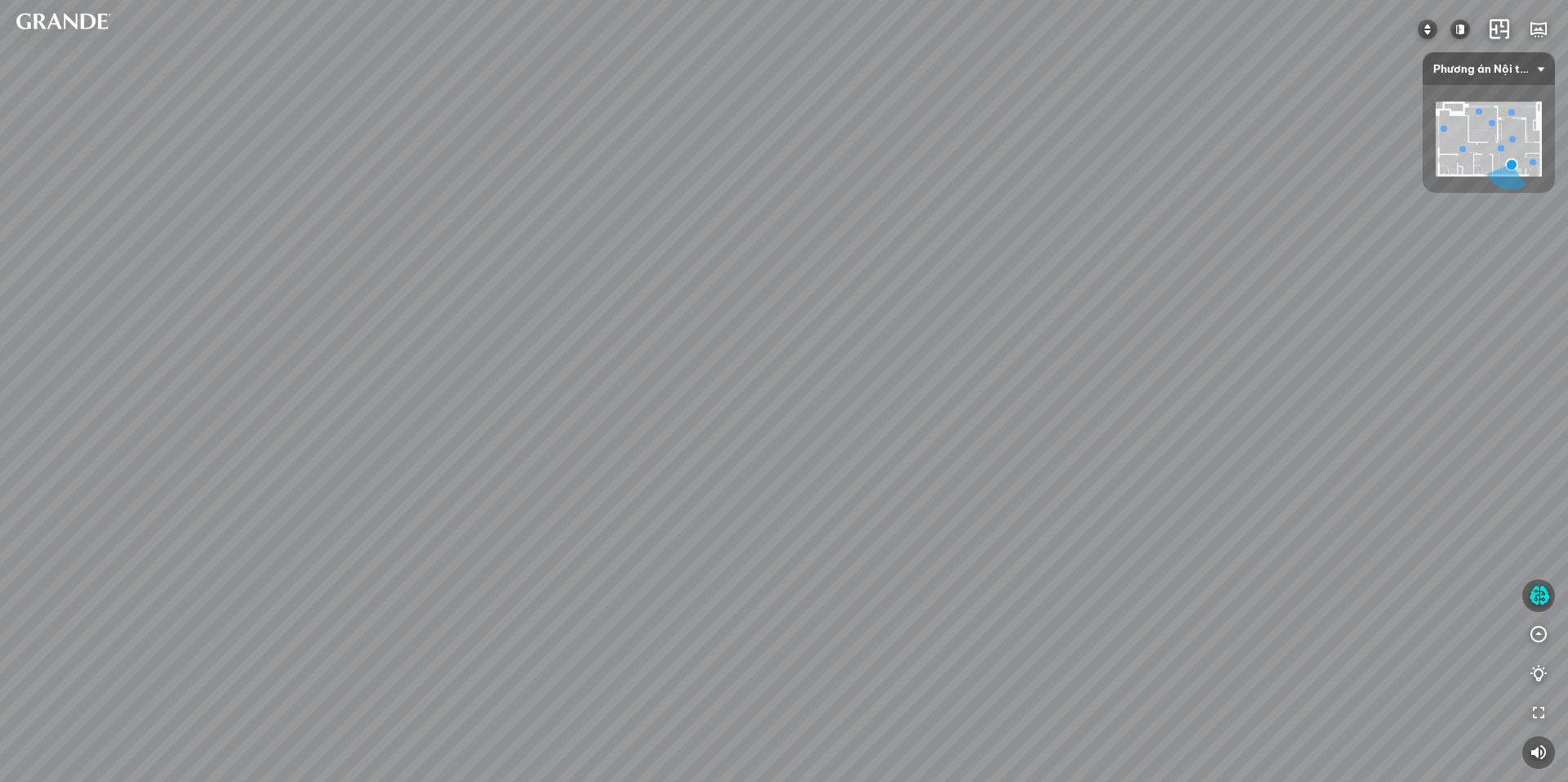
drag, startPoint x: 835, startPoint y: 435, endPoint x: 808, endPoint y: 360, distance: 79.7
click at [808, 366] on div "Minimalist shoe cabinet - Large 4.890.000 VND MDF dining table is moisture-proo…" at bounding box center [784, 391] width 1568 height 782
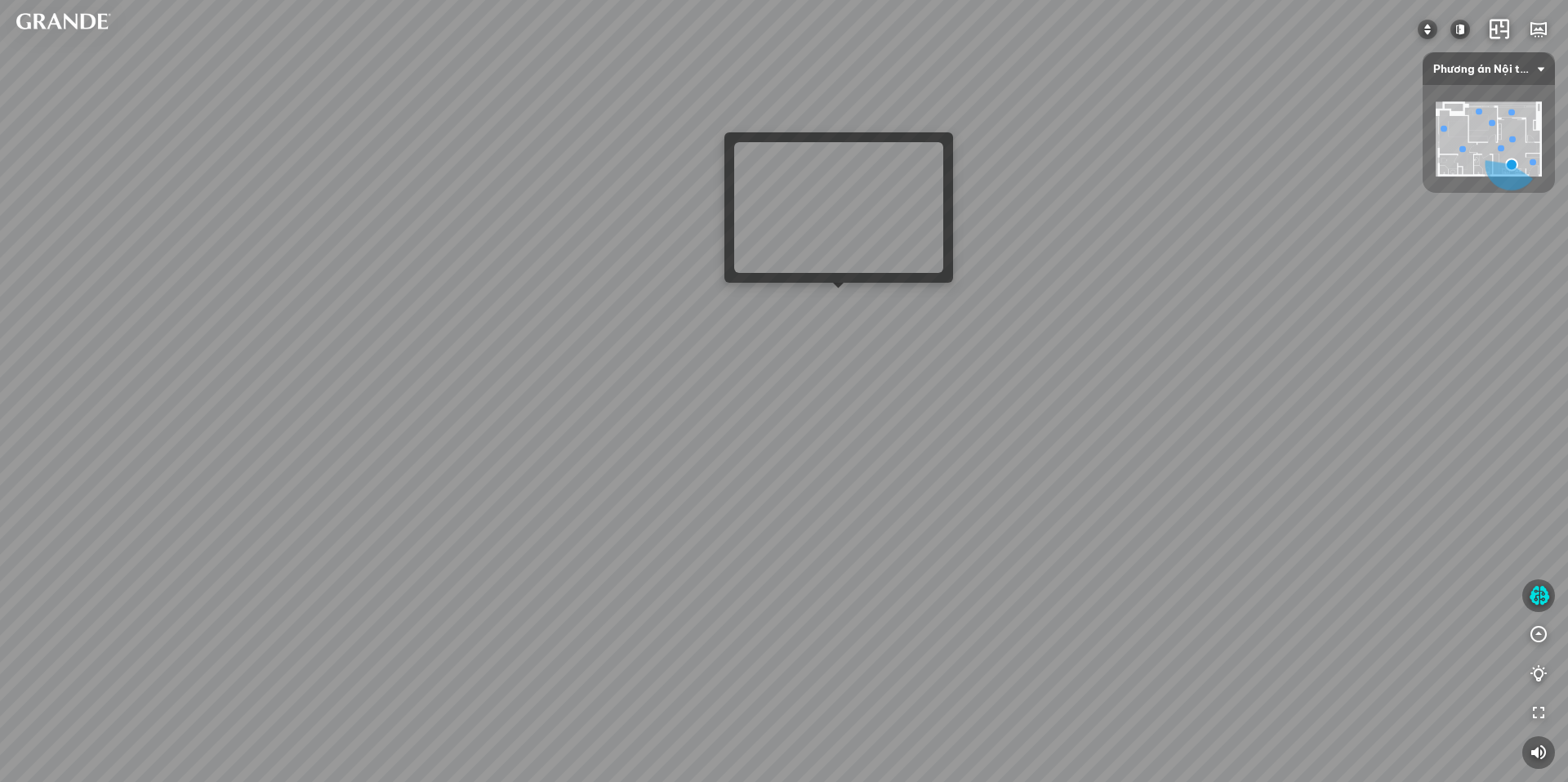
click at [831, 300] on div "Minimalist shoe cabinet - Large 4.890.000 VND MDF dining table is moisture-proo…" at bounding box center [784, 391] width 1568 height 782
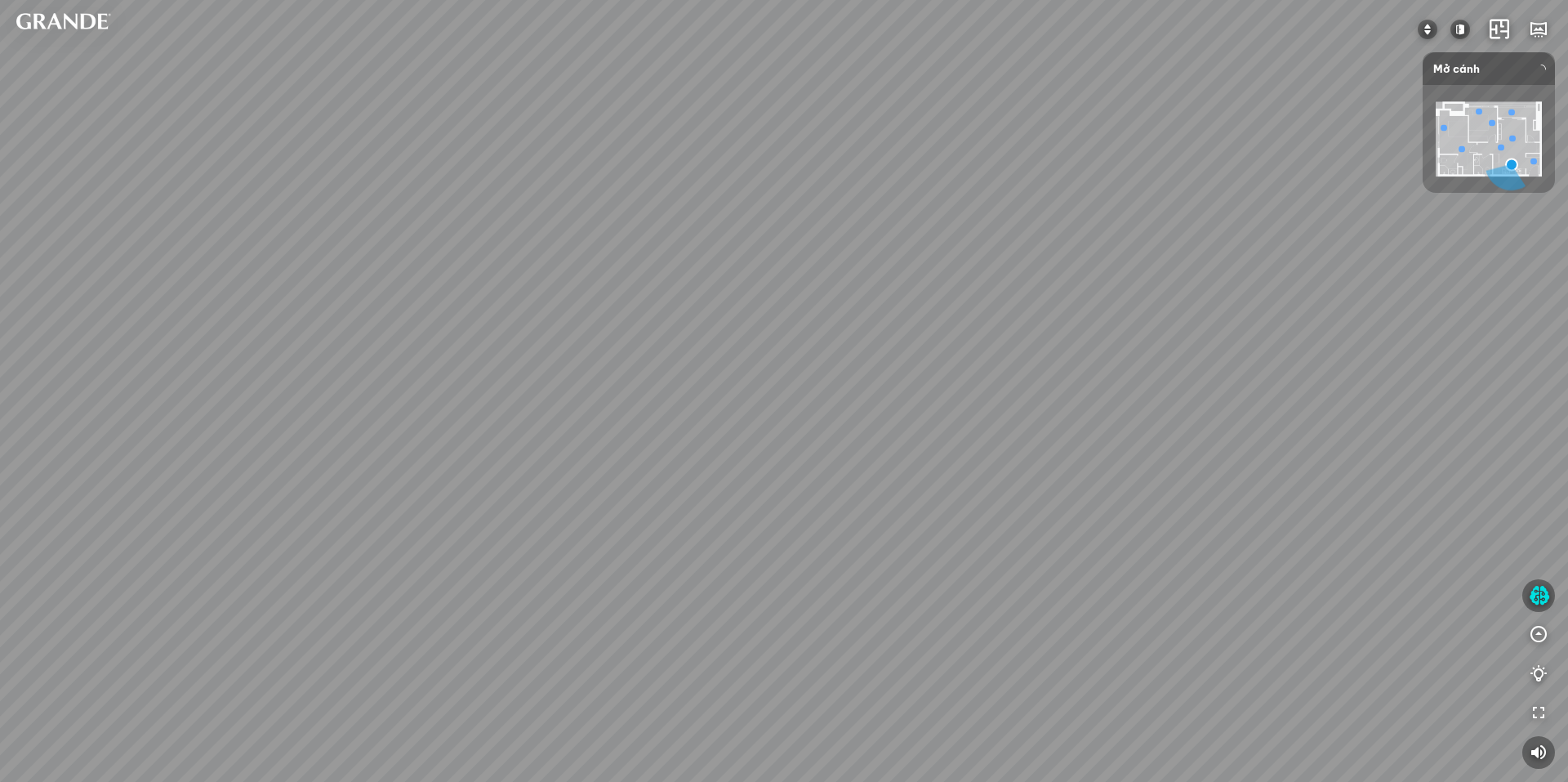
click at [744, 384] on div at bounding box center [784, 391] width 1568 height 782
drag, startPoint x: 943, startPoint y: 440, endPoint x: 662, endPoint y: 385, distance: 286.3
click at [687, 389] on div "Minimalist shoe cabinet - Large 4.890.000 VND MDF dining table is moisture-proo…" at bounding box center [784, 391] width 1568 height 782
drag, startPoint x: 787, startPoint y: 418, endPoint x: 929, endPoint y: 323, distance: 170.8
click at [908, 328] on div "Minimalist shoe cabinet - Large 4.890.000 VND MDF dining table is moisture-proo…" at bounding box center [784, 391] width 1568 height 782
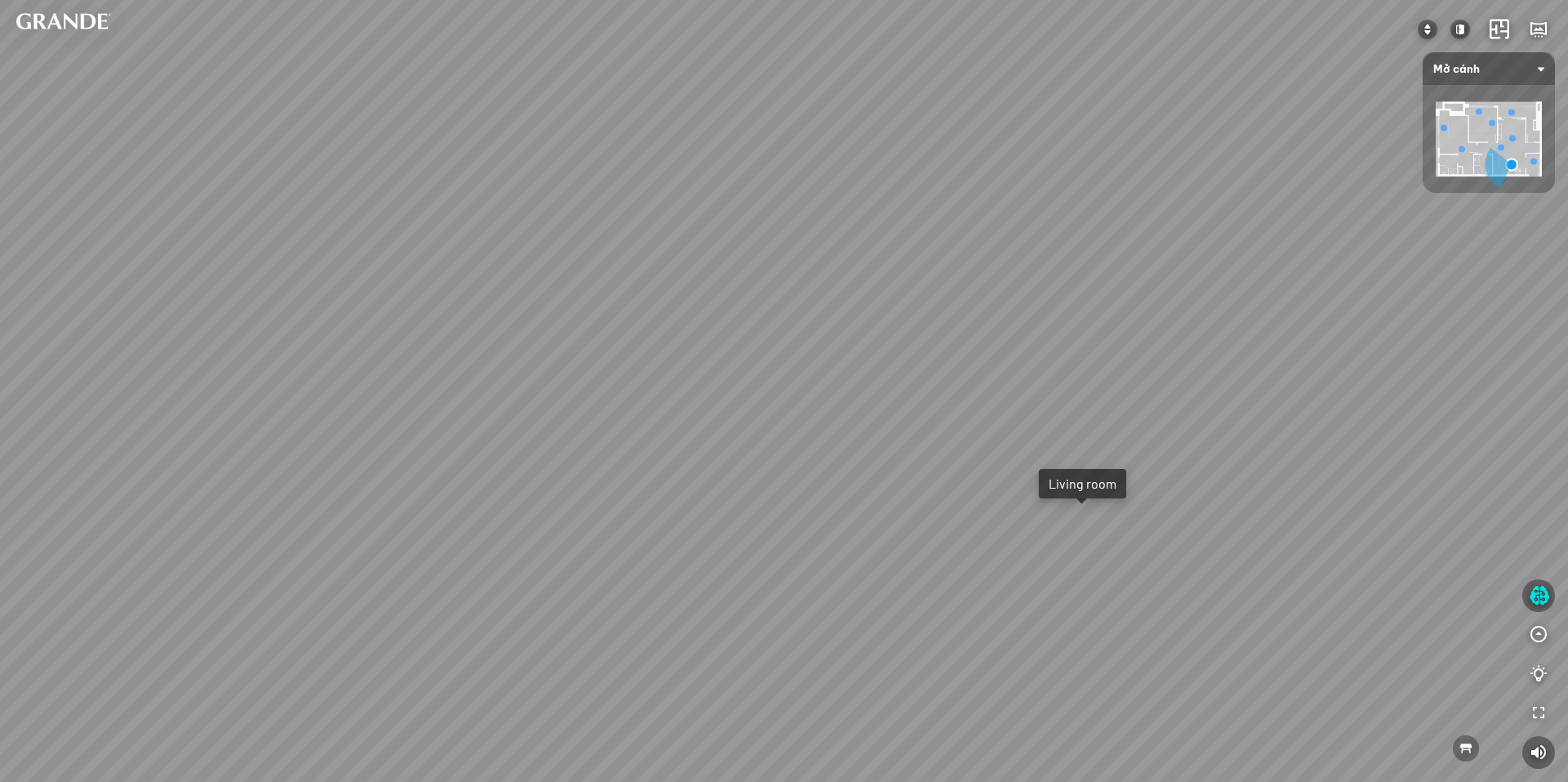
drag, startPoint x: 655, startPoint y: 415, endPoint x: 824, endPoint y: 383, distance: 172.0
click at [801, 381] on div "Minimalist shoe cabinet - Large 4.890.000 VND MDF dining table is moisture-proo…" at bounding box center [784, 391] width 1568 height 782
drag, startPoint x: 735, startPoint y: 390, endPoint x: 874, endPoint y: 351, distance: 144.4
click at [869, 352] on div "Minimalist shoe cabinet - Large 4.890.000 VND MDF dining table is moisture-proo…" at bounding box center [784, 391] width 1568 height 782
drag, startPoint x: 638, startPoint y: 391, endPoint x: 753, endPoint y: 389, distance: 115.0
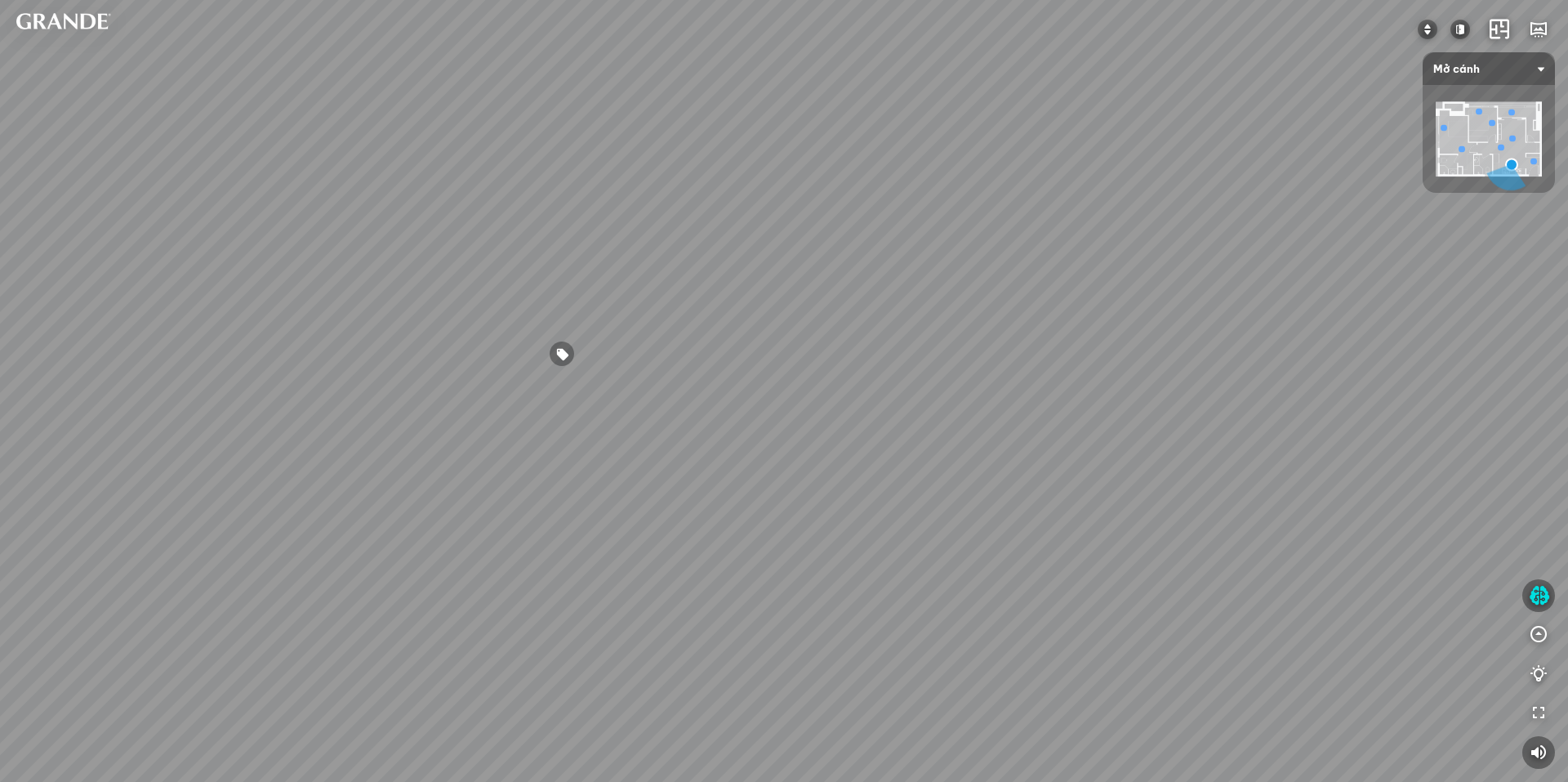
click at [774, 377] on div "Minimalist shoe cabinet - Large 4.890.000 VND MDF dining table is moisture-proo…" at bounding box center [784, 391] width 1568 height 782
drag, startPoint x: 652, startPoint y: 360, endPoint x: 811, endPoint y: 424, distance: 171.4
click at [803, 419] on div "Minimalist shoe cabinet - Large 4.890.000 VND MDF dining table is moisture-proo…" at bounding box center [784, 391] width 1568 height 782
drag, startPoint x: 607, startPoint y: 308, endPoint x: 780, endPoint y: 383, distance: 188.6
click at [760, 378] on div "Minimalist shoe cabinet - Large 4.890.000 VND MDF dining table is moisture-proo…" at bounding box center [784, 391] width 1568 height 782
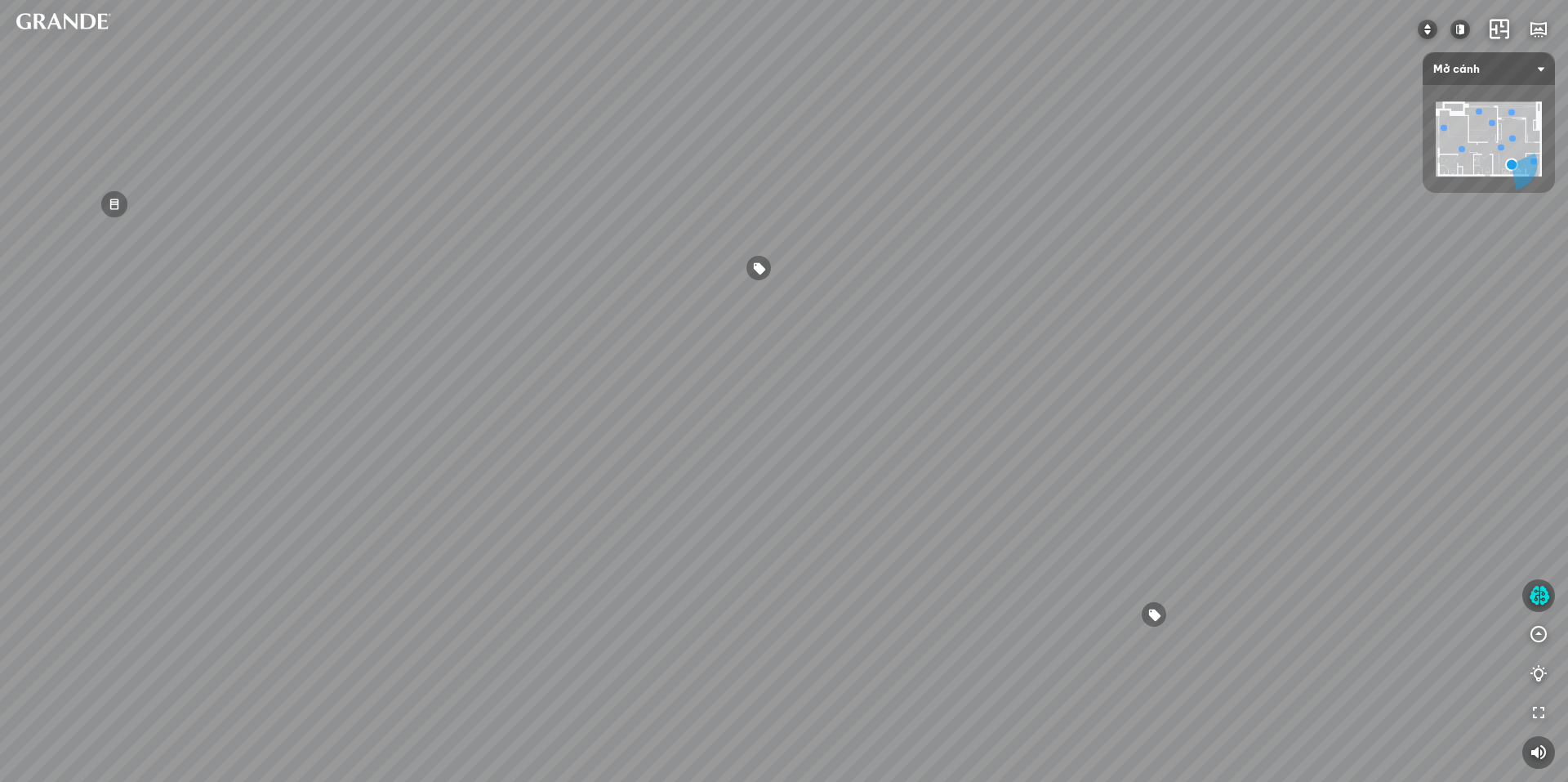
drag, startPoint x: 597, startPoint y: 283, endPoint x: 806, endPoint y: 369, distance: 226.0
click at [737, 354] on div "Minimalist shoe cabinet - Large 4.890.000 VND MDF dining table is moisture-proo…" at bounding box center [784, 391] width 1568 height 782
drag, startPoint x: 534, startPoint y: 302, endPoint x: 827, endPoint y: 369, distance: 300.6
click at [846, 366] on div "Minimalist shoe cabinet - Large 4.890.000 VND MDF dining table is moisture-proo…" at bounding box center [784, 391] width 1568 height 782
drag, startPoint x: 679, startPoint y: 405, endPoint x: 785, endPoint y: 325, distance: 132.8
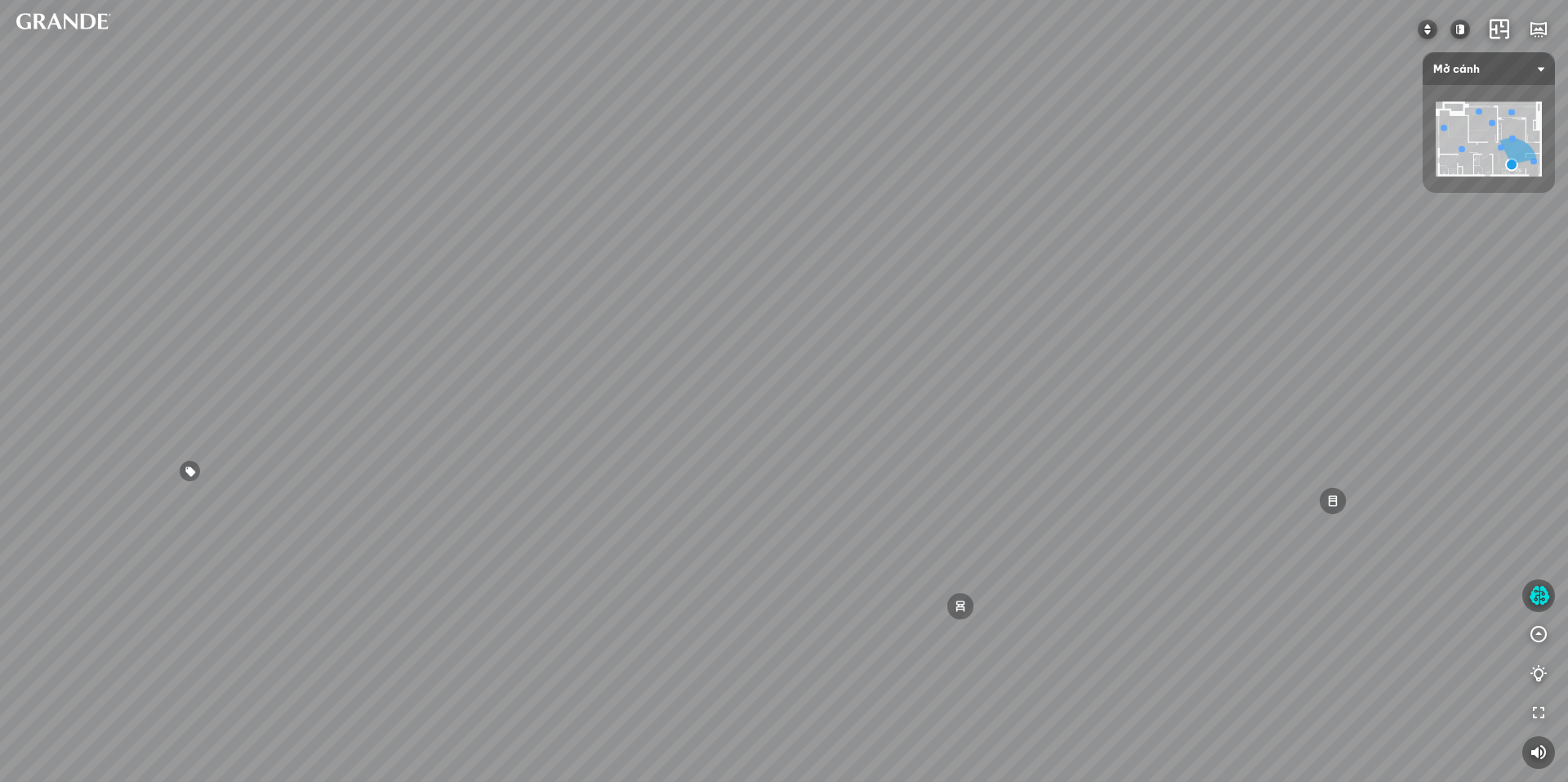
click at [763, 325] on div "Minimalist shoe cabinet - Large 4.890.000 VND MDF dining table is moisture-proo…" at bounding box center [784, 391] width 1568 height 782
drag, startPoint x: 872, startPoint y: 464, endPoint x: 794, endPoint y: 409, distance: 95.4
click at [793, 409] on div "Minimalist shoe cabinet - Large 4.890.000 VND MDF dining table is moisture-proo…" at bounding box center [784, 391] width 1568 height 782
click at [967, 364] on div at bounding box center [967, 366] width 28 height 28
click at [1050, 338] on div "Minimalist shoe cabinet - Large 4.890.000 VND MDF dining table is moisture-proo…" at bounding box center [784, 391] width 1568 height 782
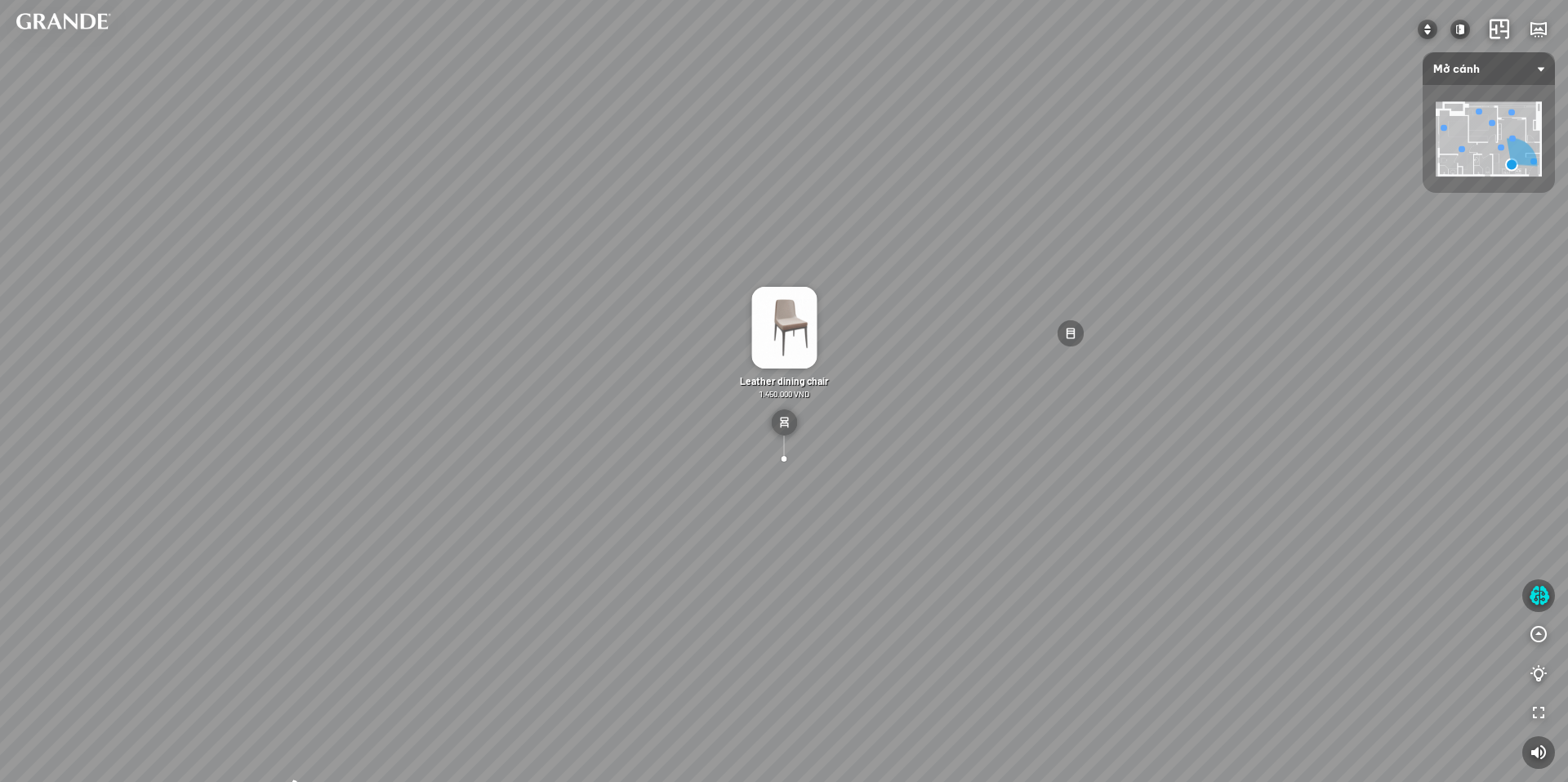
click at [779, 460] on div at bounding box center [784, 435] width 26 height 52
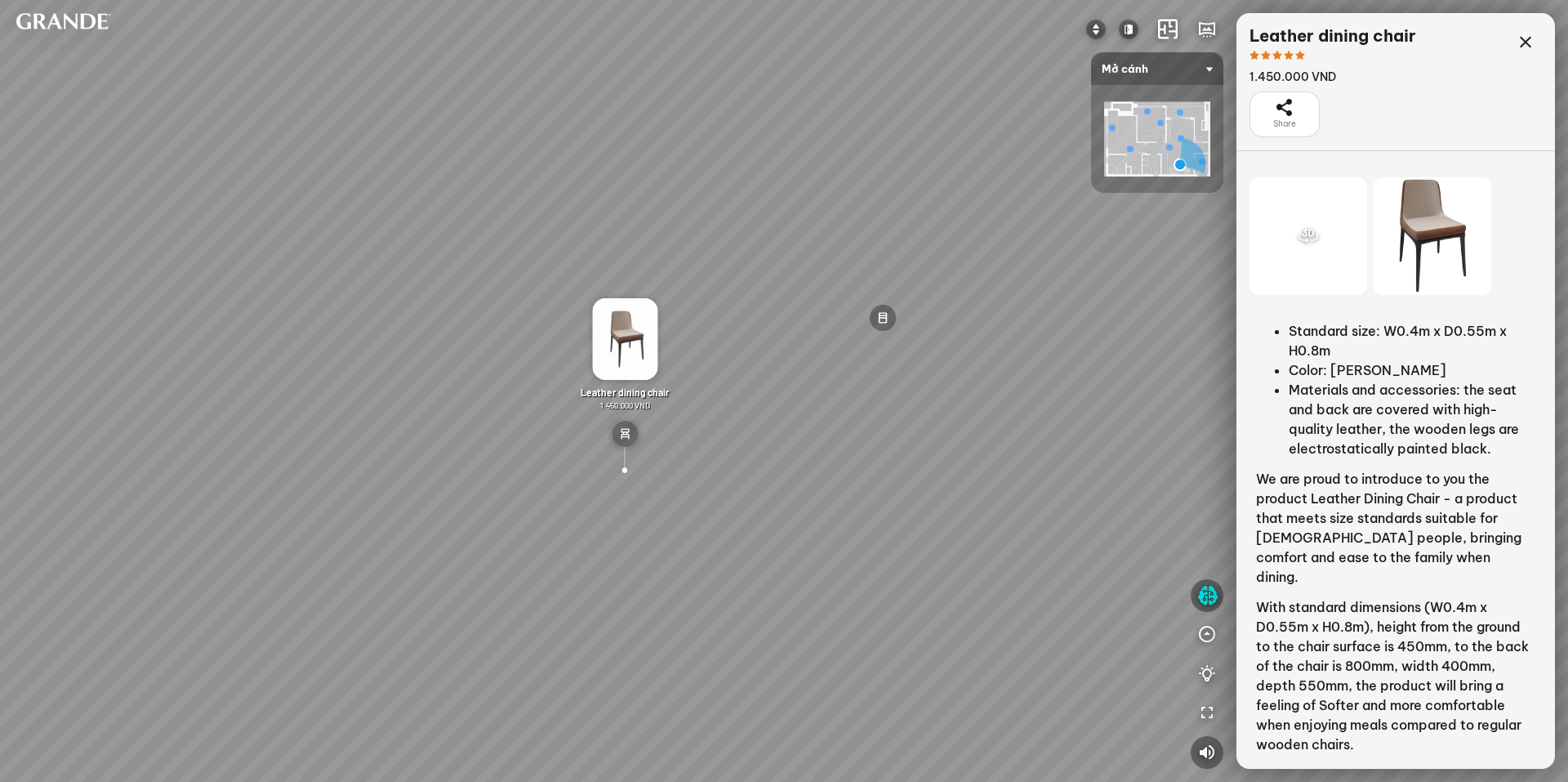
drag, startPoint x: 496, startPoint y: 351, endPoint x: 678, endPoint y: 326, distance: 183.7
click at [659, 321] on div "Minimalist shoe cabinet - Large 4.890.000 VND MDF dining table is moisture-proo…" at bounding box center [784, 391] width 1568 height 782
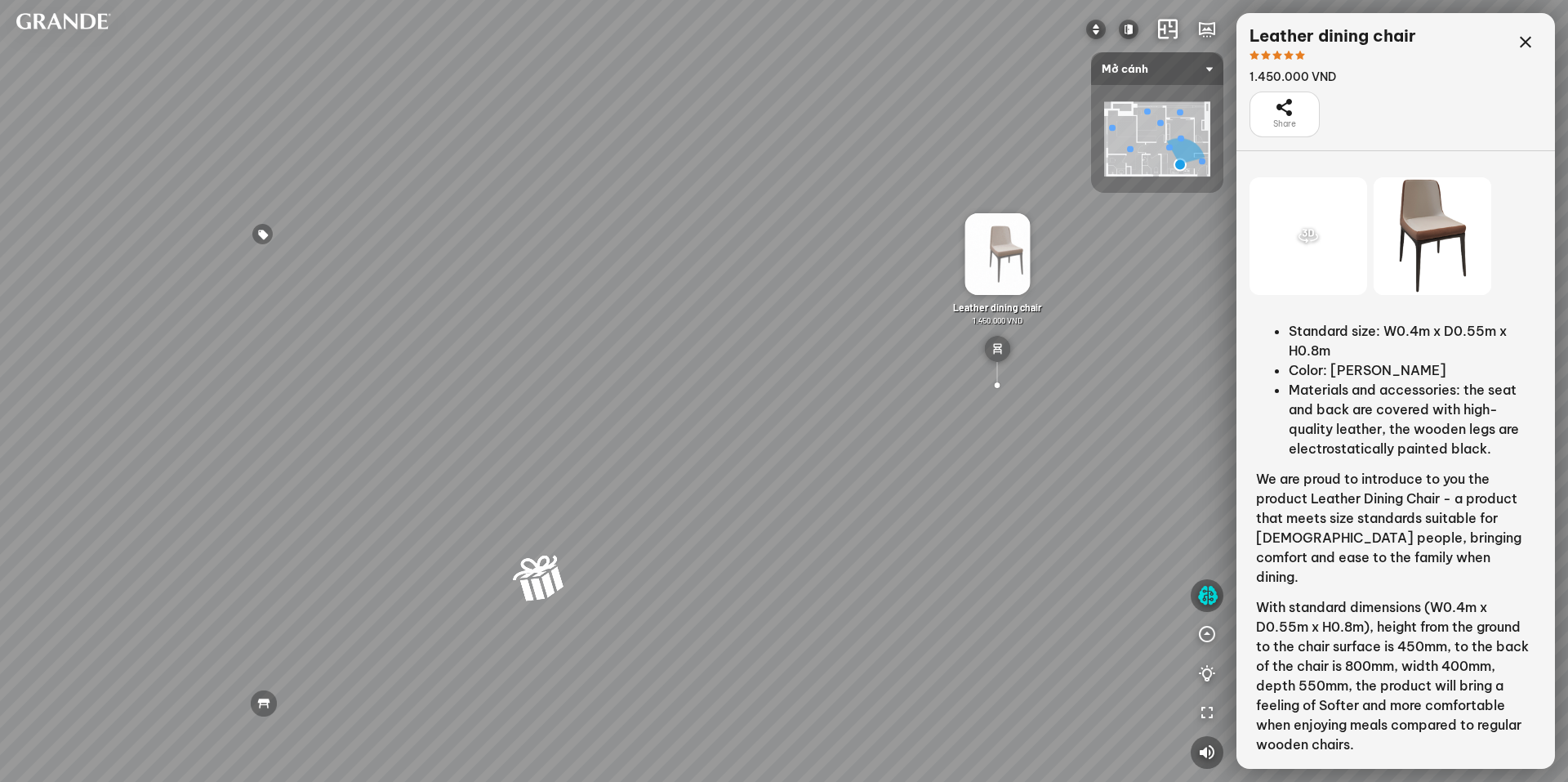
drag, startPoint x: 372, startPoint y: 349, endPoint x: 521, endPoint y: 325, distance: 150.9
click at [559, 345] on div "Minimalist shoe cabinet - Large 4.890.000 VND MDF dining table is moisture-proo…" at bounding box center [784, 391] width 1568 height 782
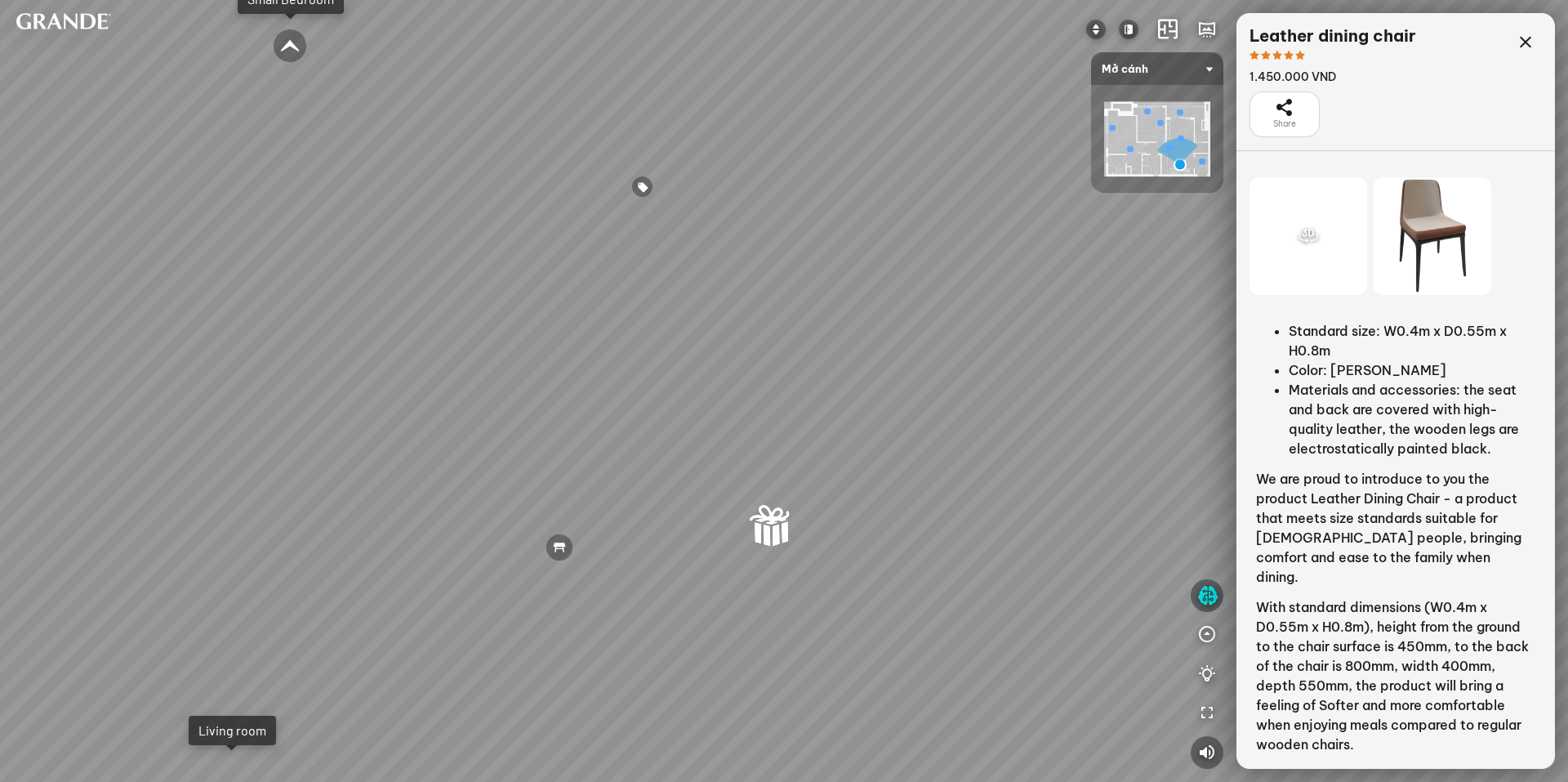
drag, startPoint x: 515, startPoint y: 331, endPoint x: 625, endPoint y: 418, distance: 140.2
click at [614, 408] on div "Minimalist shoe cabinet - Large 4.890.000 VND MDF dining table is moisture-proo…" at bounding box center [784, 391] width 1568 height 782
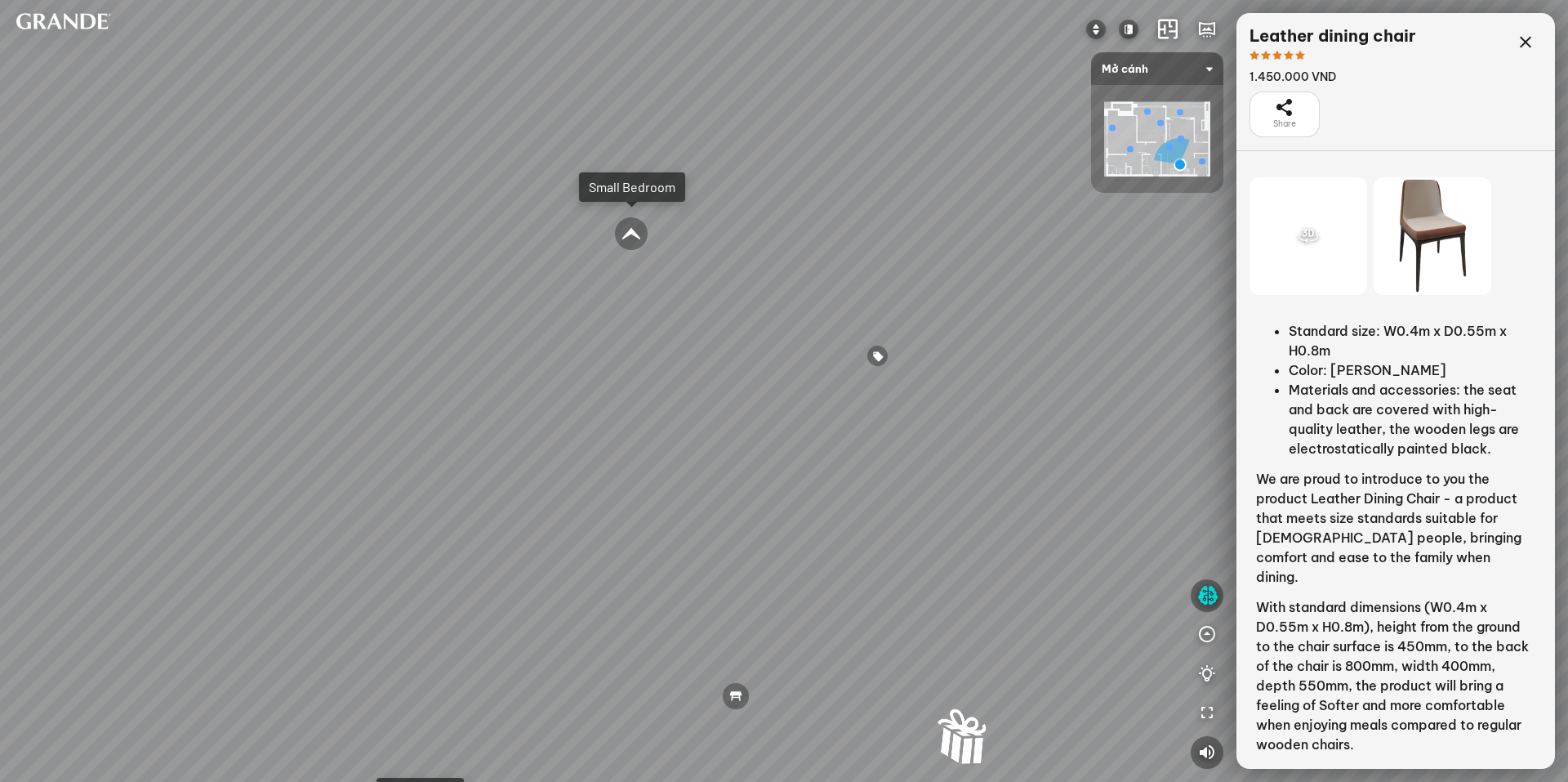
click at [689, 416] on div "Minimalist shoe cabinet - Large 4.890.000 VND MDF dining table is moisture-proo…" at bounding box center [784, 391] width 1568 height 782
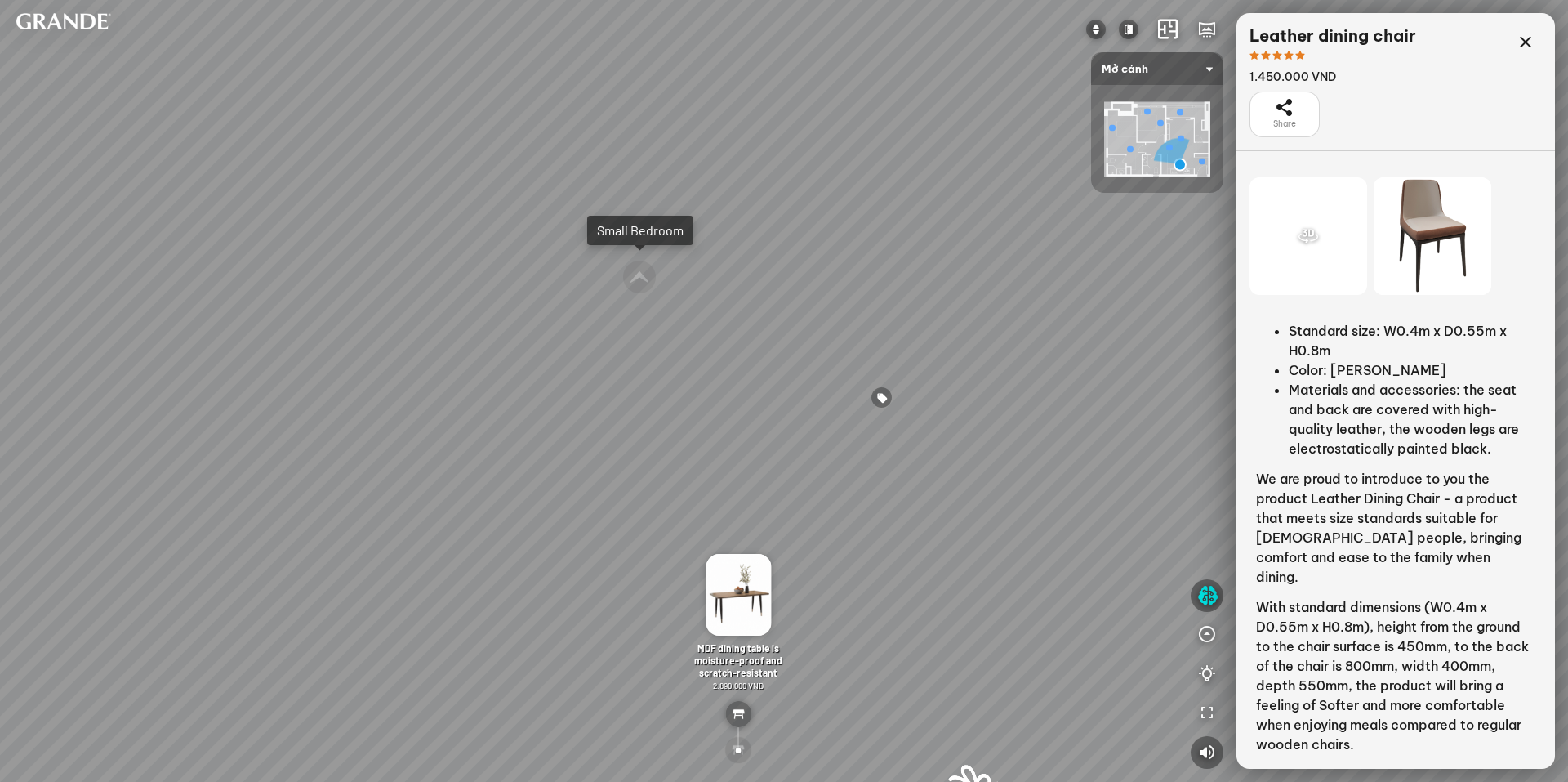
click at [883, 398] on div at bounding box center [882, 397] width 22 height 22
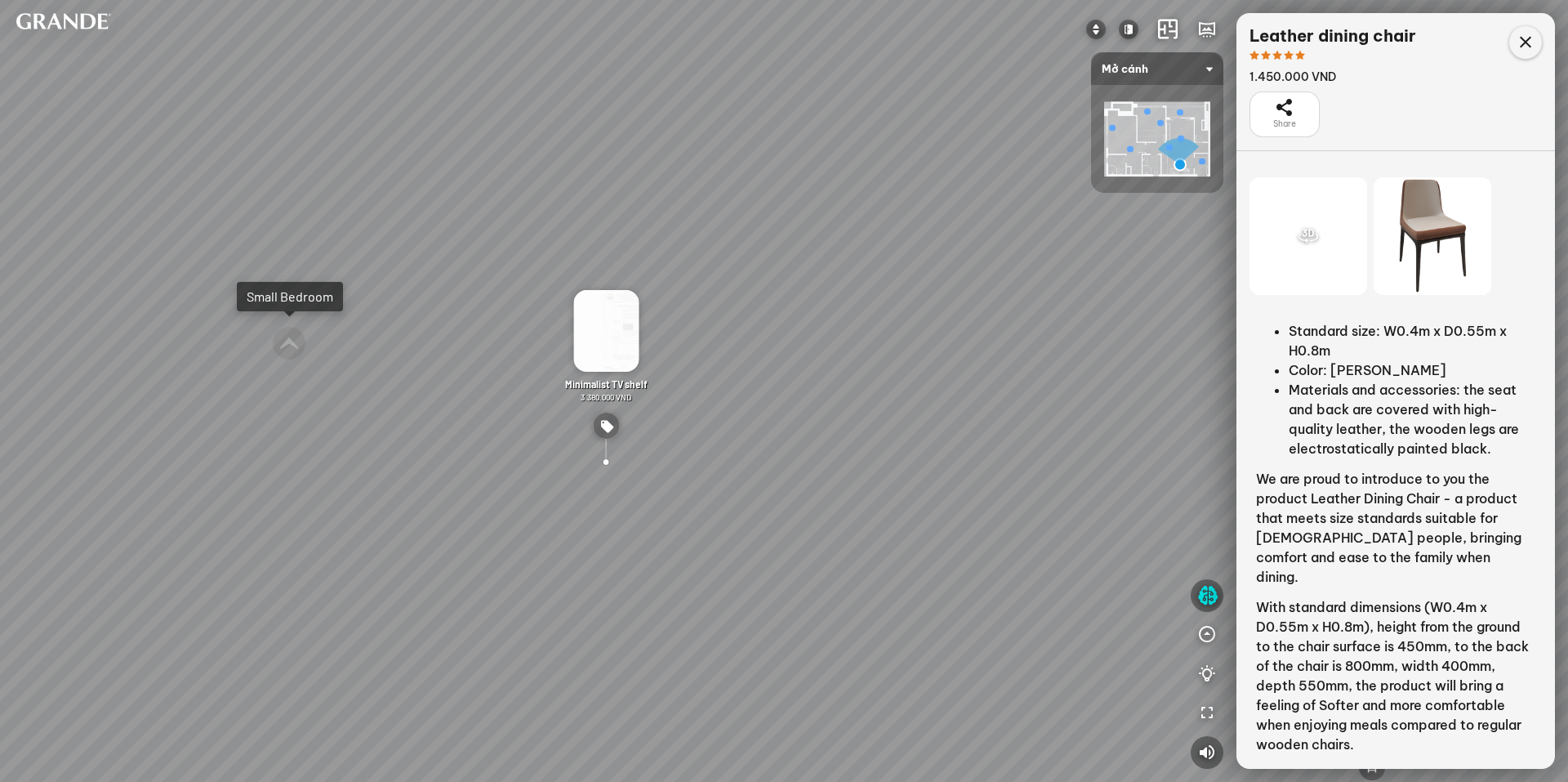
click at [1528, 37] on icon at bounding box center [1526, 42] width 20 height 20
